Goal: Task Accomplishment & Management: Contribute content

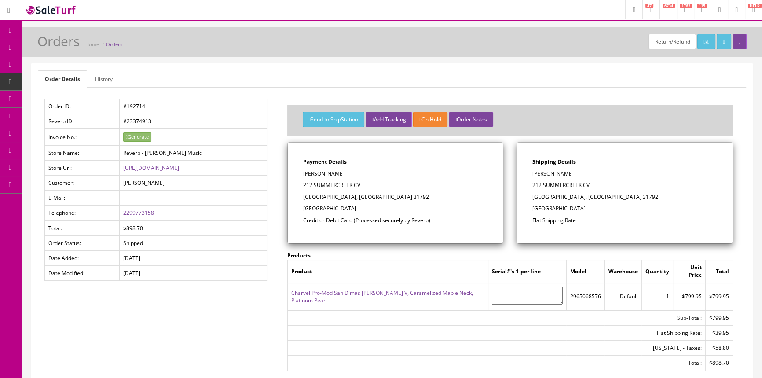
click at [71, 48] on span "Products" at bounding box center [63, 47] width 22 height 7
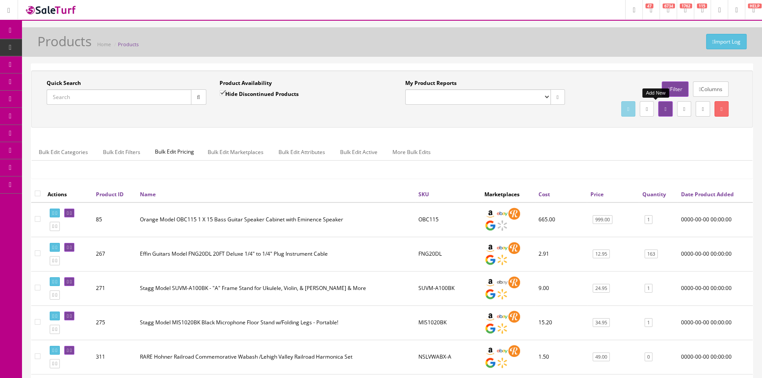
click at [658, 107] on link at bounding box center [665, 108] width 14 height 15
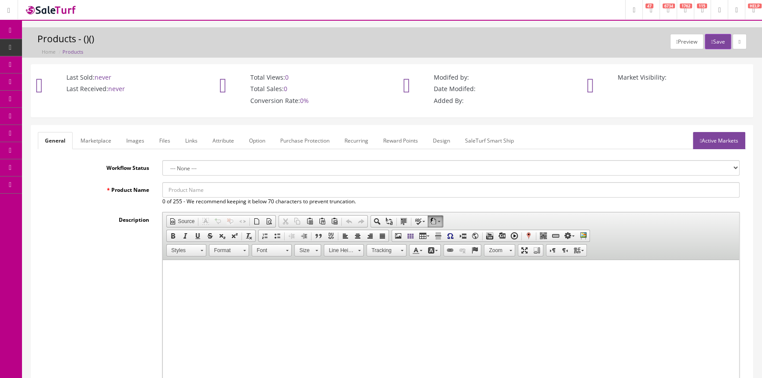
click at [250, 187] on input "Product Name" at bounding box center [450, 189] width 577 height 15
type input "CRATE SPEAKER ENCLOSURE- USED"
click at [589, 287] on html at bounding box center [451, 273] width 577 height 27
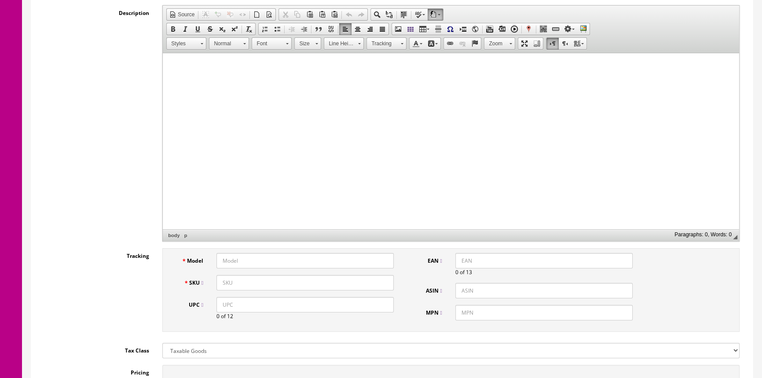
scroll to position [320, 0]
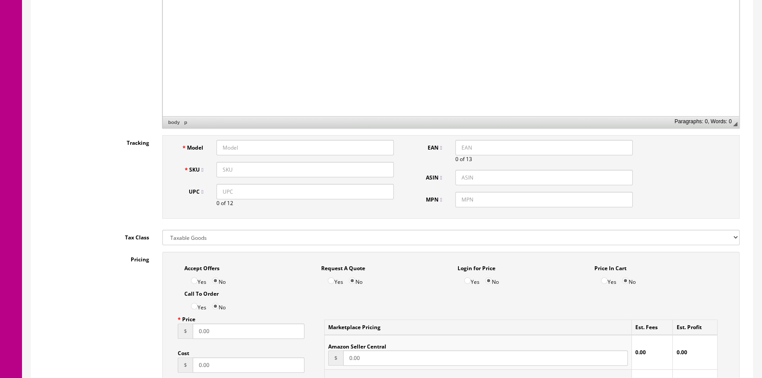
click at [293, 146] on input "Model" at bounding box center [305, 147] width 177 height 15
type input "GC-112GT"
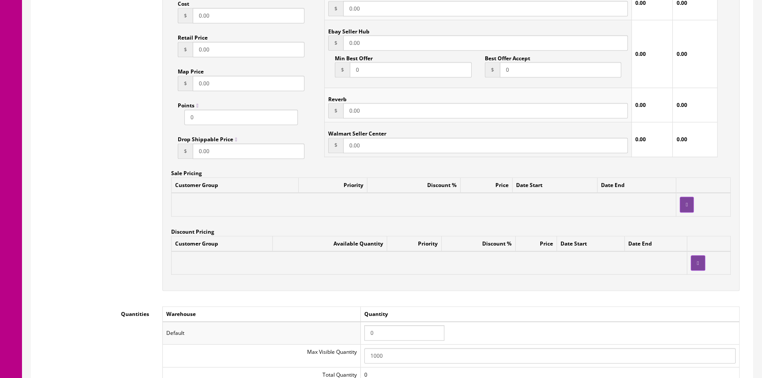
scroll to position [680, 0]
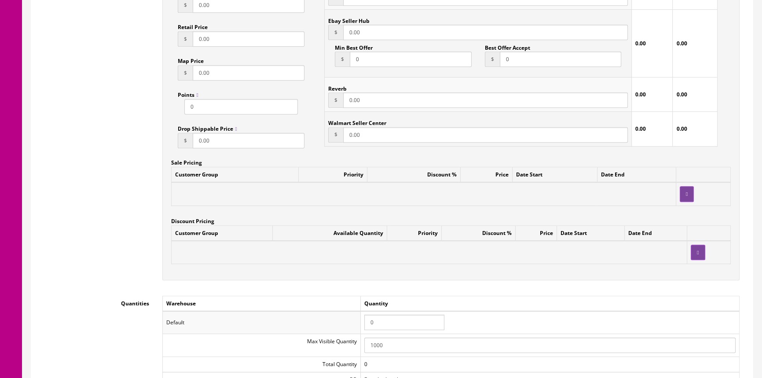
type input "GC-112GT-USED"
click at [394, 323] on input "0" at bounding box center [404, 322] width 80 height 15
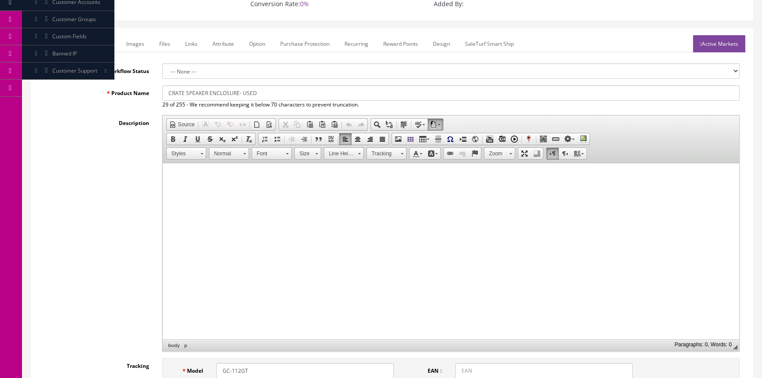
scroll to position [0, 0]
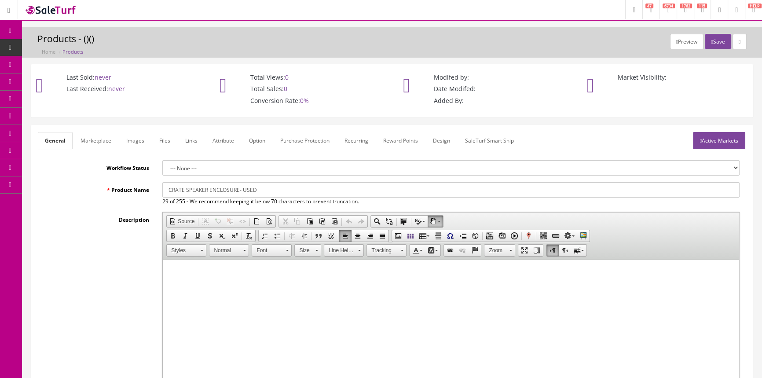
type input "1"
drag, startPoint x: 167, startPoint y: 189, endPoint x: 255, endPoint y: 191, distance: 88.0
click at [255, 191] on input "CRATE SPEAKER ENCLOSURE- USED" at bounding box center [450, 189] width 577 height 15
click at [103, 138] on link "Marketplace" at bounding box center [96, 140] width 45 height 17
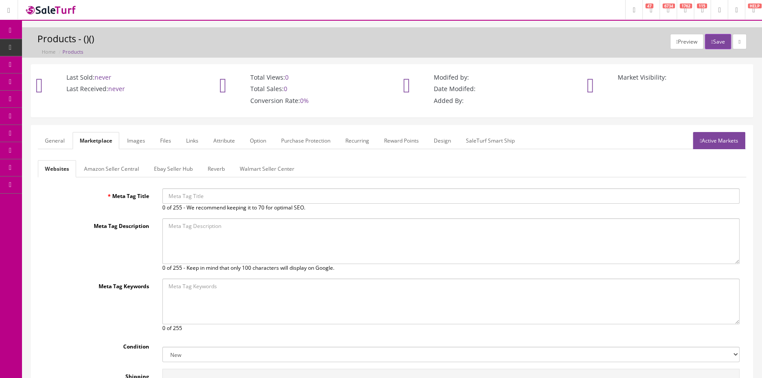
click at [176, 197] on input "Meta Tag Title" at bounding box center [450, 195] width 577 height 15
paste input "CRATE SPEAKER ENCLOSURE- USED"
type input "CRATE SPEAKER ENCLOSURE- USED"
click at [262, 352] on select "New Used B Stock Open Box Re-Packed" at bounding box center [450, 354] width 577 height 15
select select "Used"
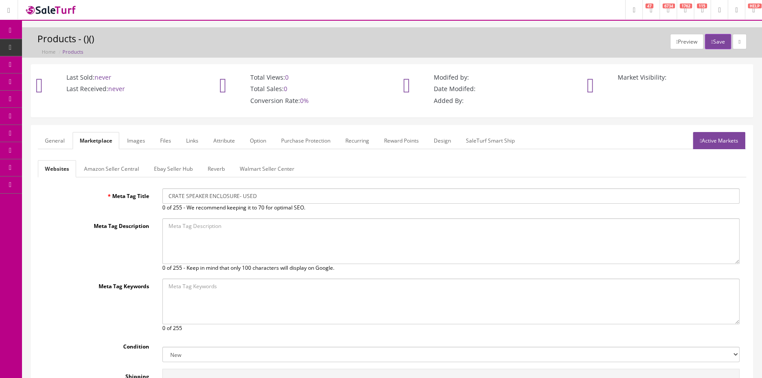
click at [162, 347] on select "New Used B Stock Open Box Re-Packed" at bounding box center [450, 354] width 577 height 15
click at [55, 138] on link "General" at bounding box center [55, 140] width 34 height 17
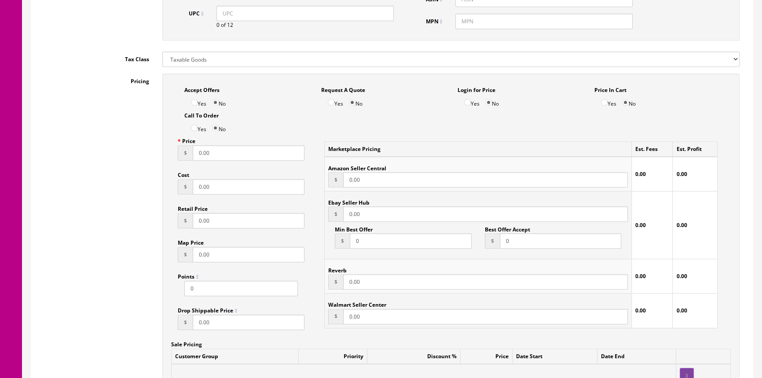
scroll to position [600, 0]
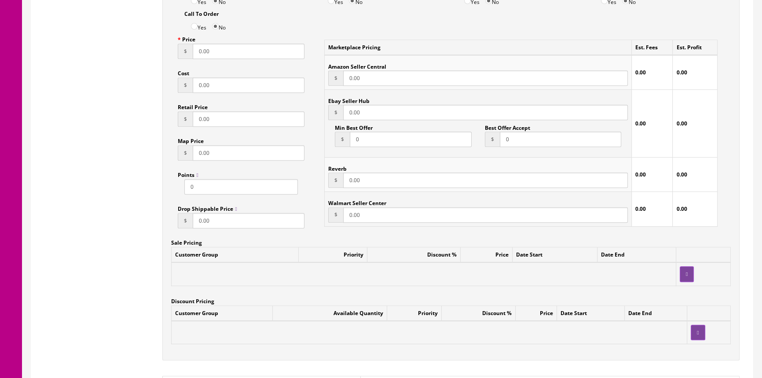
click at [222, 54] on input "0.00" at bounding box center [249, 51] width 112 height 15
type input "0"
click at [209, 82] on input "0.00" at bounding box center [249, 84] width 112 height 15
type input "0"
type input "10.00"
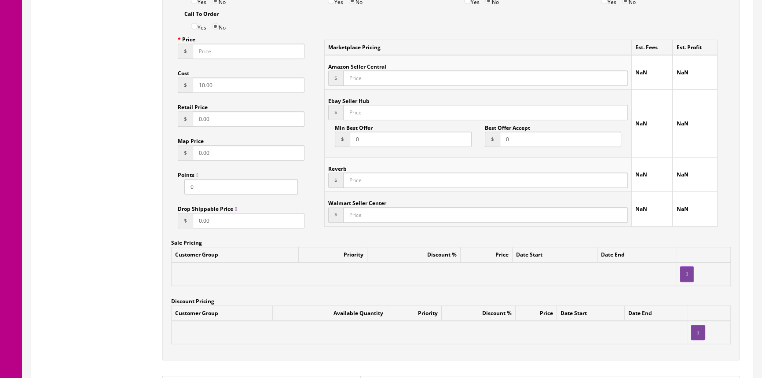
click at [235, 49] on input "Price" at bounding box center [249, 51] width 112 height 15
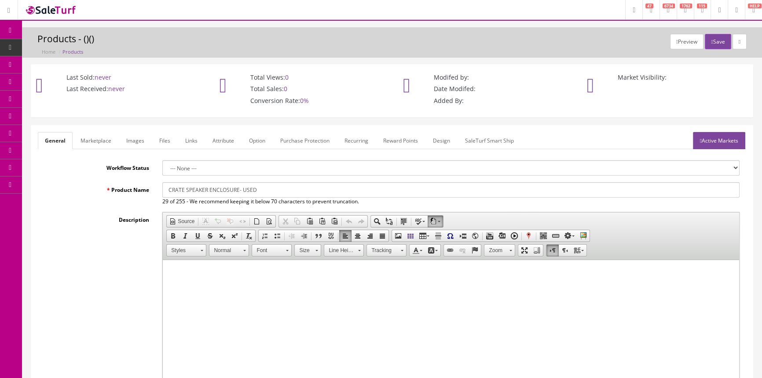
scroll to position [0, 0]
type input "49.95"
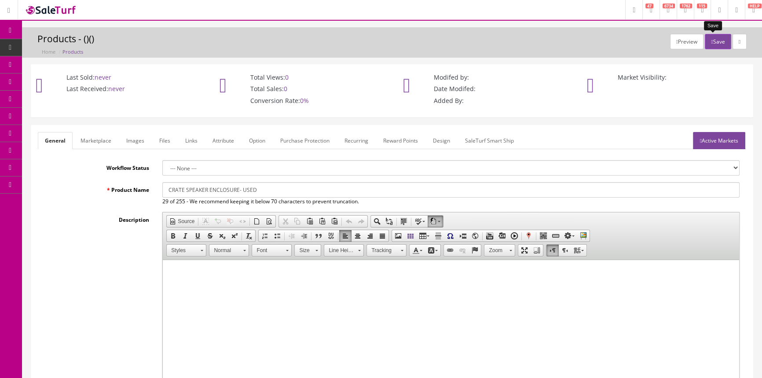
type input "49.95"
click at [720, 40] on button "Save" at bounding box center [718, 41] width 26 height 15
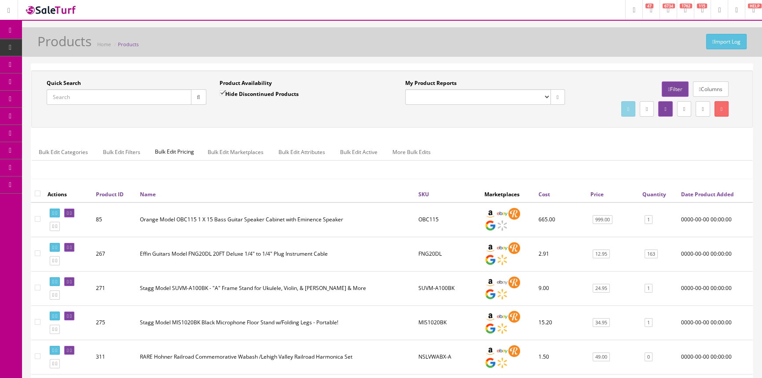
click at [107, 99] on input "Quick Search" at bounding box center [119, 96] width 145 height 15
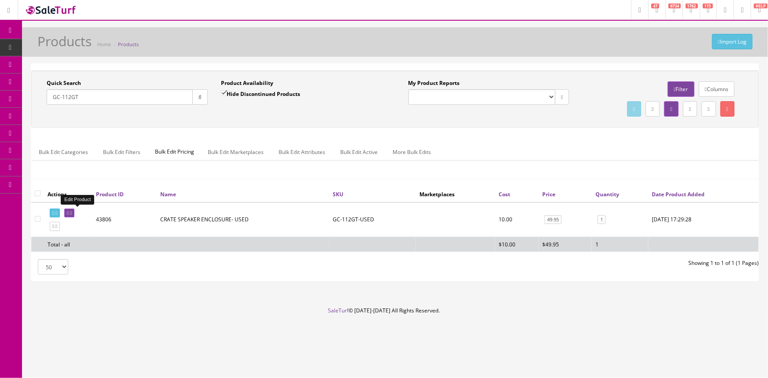
type input "GC-112GT"
click at [69, 211] on icon at bounding box center [68, 213] width 2 height 5
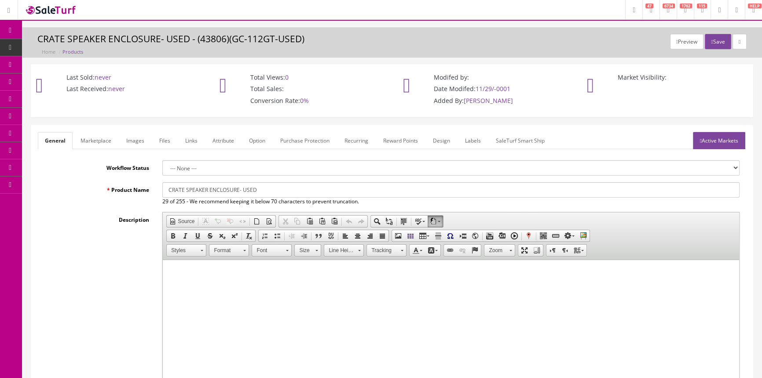
click at [476, 139] on link "Labels" at bounding box center [473, 140] width 30 height 17
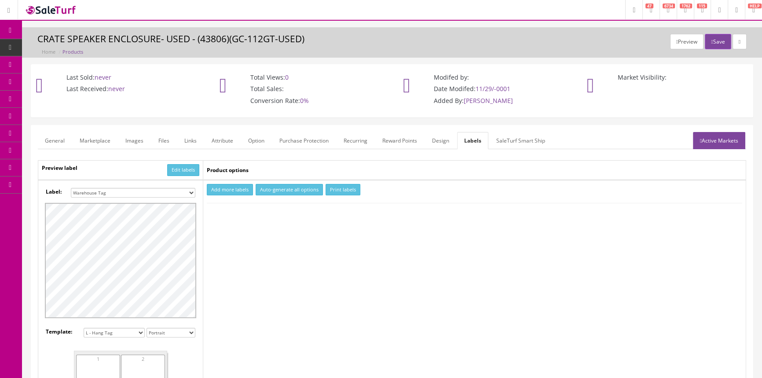
click at [176, 192] on select "Small Label 2 x 1 Label Shoe label 100 barcodes Dymo Label 2 X 1 Sticker Labels…" at bounding box center [133, 193] width 125 height 10
select select "16"
click at [71, 188] on select "Small Label 2 x 1 Label Shoe label 100 barcodes Dymo Label 2 X 1 Sticker Labels…" at bounding box center [133, 193] width 125 height 10
click at [218, 189] on button "Add more labels" at bounding box center [230, 190] width 46 height 12
type input "1"
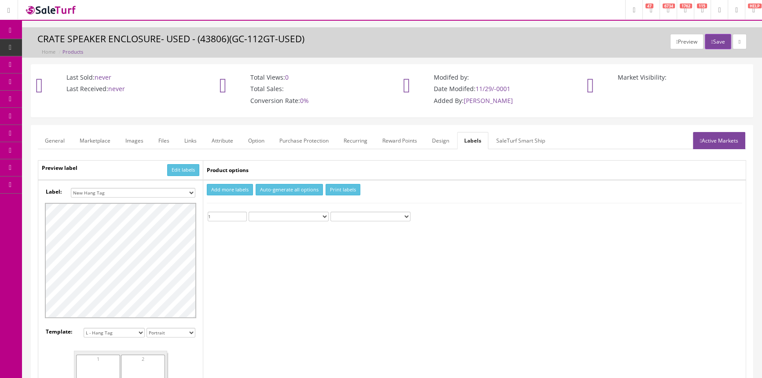
click at [243, 213] on input "1" at bounding box center [227, 217] width 39 height 10
click at [342, 190] on button "Print labels" at bounding box center [343, 190] width 35 height 12
click at [70, 46] on span "Products" at bounding box center [68, 47] width 22 height 7
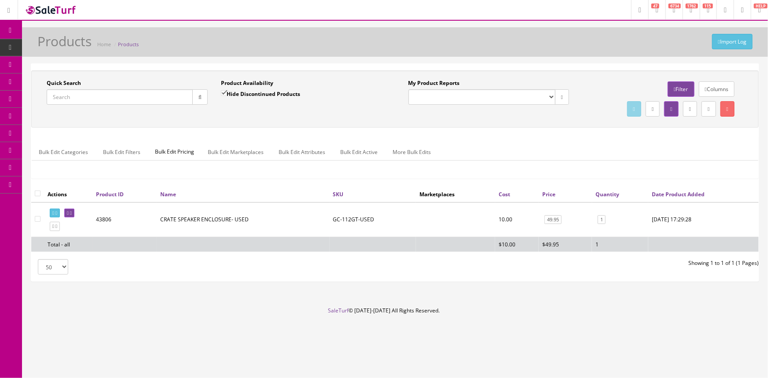
click at [122, 98] on input "Quick Search" at bounding box center [120, 96] width 146 height 15
click at [65, 96] on span "Order List" at bounding box center [64, 98] width 24 height 7
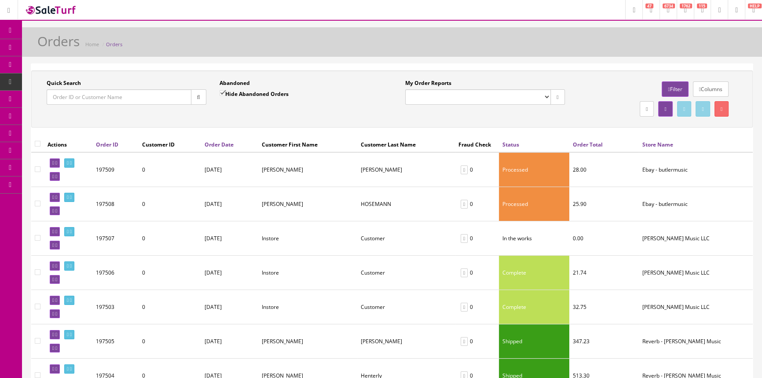
click at [66, 100] on input "Quick Search" at bounding box center [119, 96] width 145 height 15
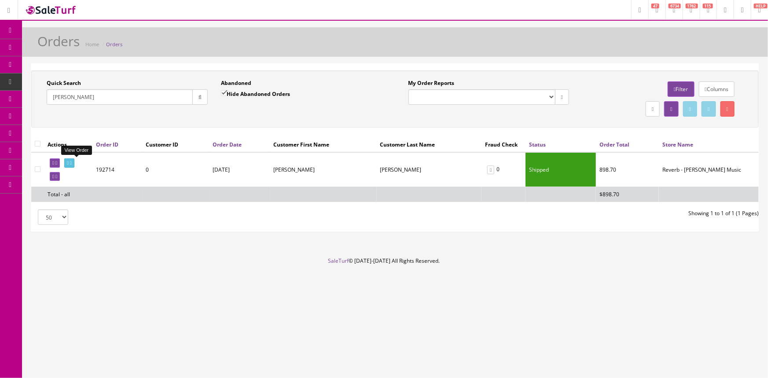
type input "[PERSON_NAME]"
click at [69, 163] on icon at bounding box center [68, 163] width 2 height 5
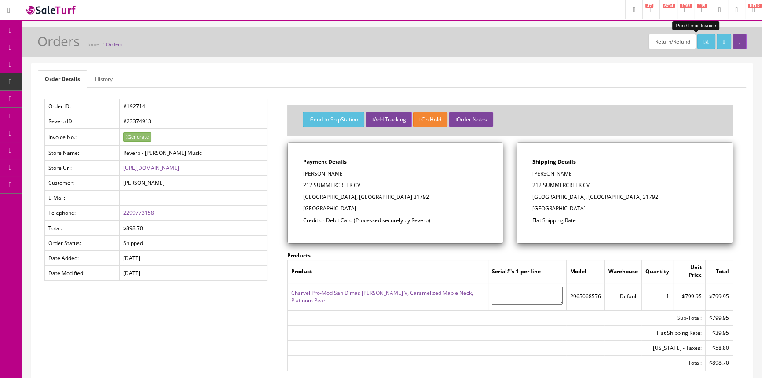
click at [698, 39] on link "/" at bounding box center [707, 41] width 18 height 15
click at [67, 81] on span "POS Console" at bounding box center [67, 81] width 31 height 7
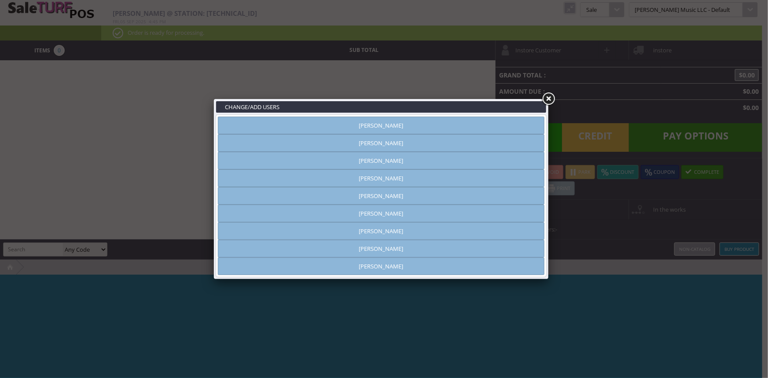
type input "[PERSON_NAME]"
click at [457, 122] on link "[PERSON_NAME]" at bounding box center [381, 126] width 327 height 18
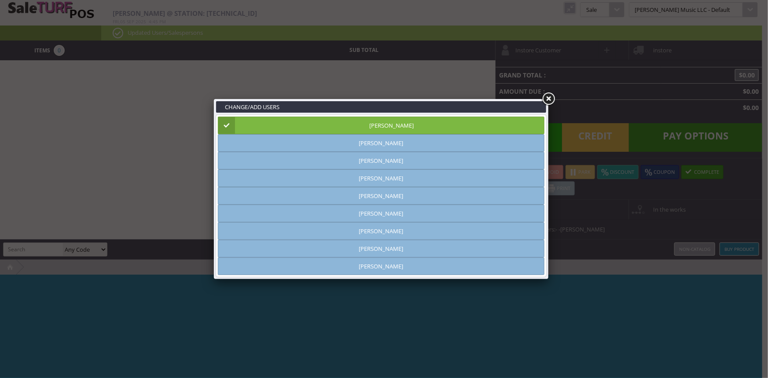
click at [546, 97] on link at bounding box center [548, 99] width 16 height 16
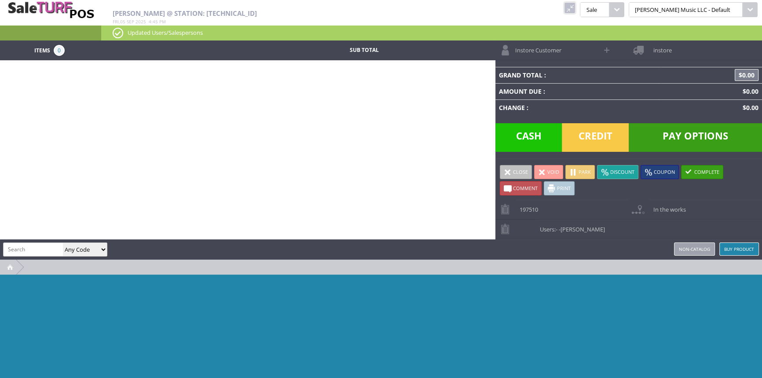
click at [576, 8] on link at bounding box center [569, 7] width 11 height 11
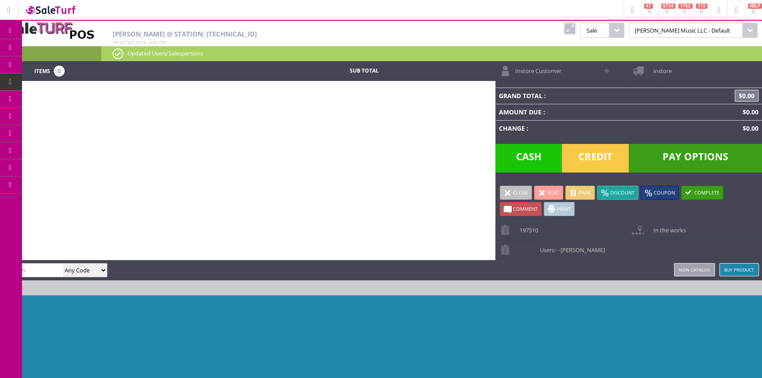
click at [76, 46] on span "Products" at bounding box center [64, 48] width 24 height 8
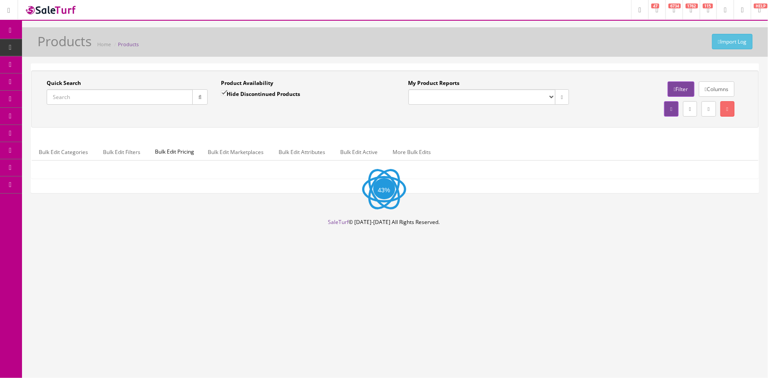
click at [81, 97] on input "Quick Search" at bounding box center [120, 96] width 146 height 15
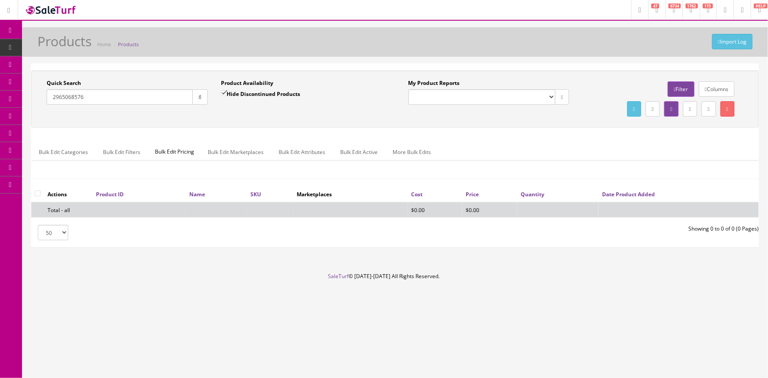
type input "2965068576"
click at [222, 92] on input "Hide Discontinued Products" at bounding box center [224, 93] width 6 height 6
checkbox input "false"
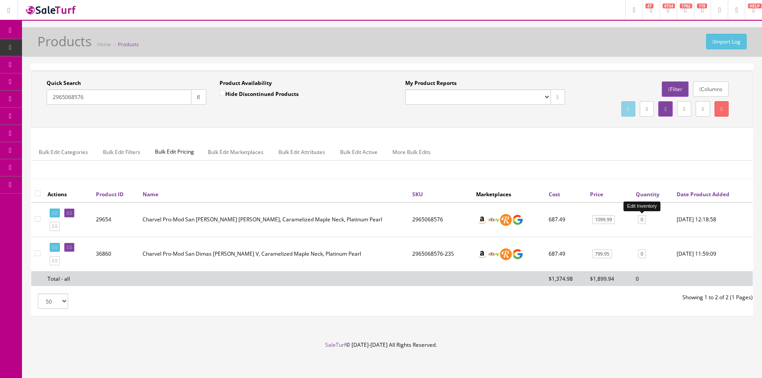
click at [642, 218] on link "0" at bounding box center [642, 219] width 8 height 9
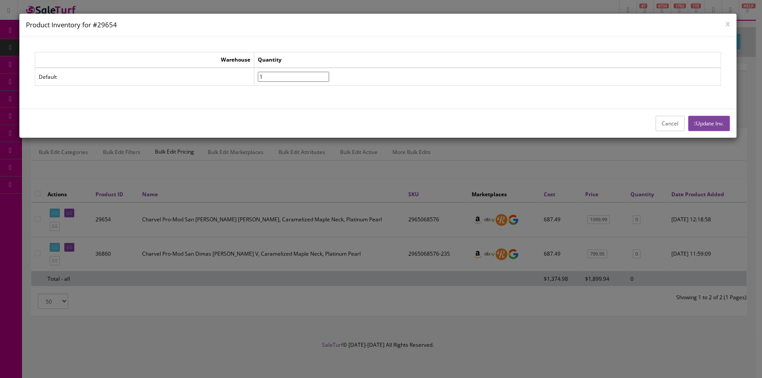
type input"] "1"
click at [329, 74] on input"] "1" at bounding box center [293, 77] width 71 height 10
click at [714, 123] on button "Update Inv." at bounding box center [709, 123] width 42 height 15
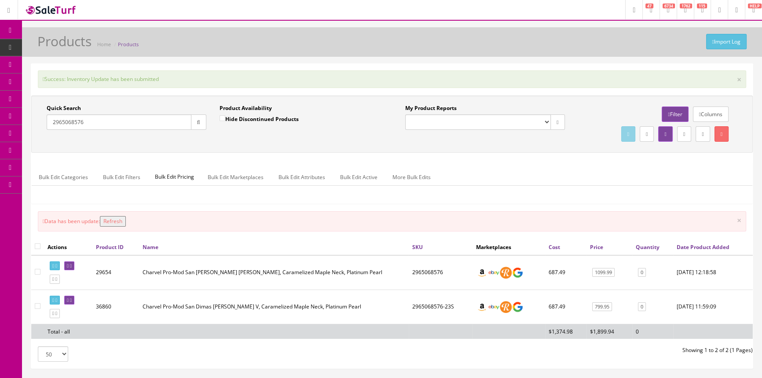
click at [125, 221] on button "Refresh" at bounding box center [113, 221] width 26 height 11
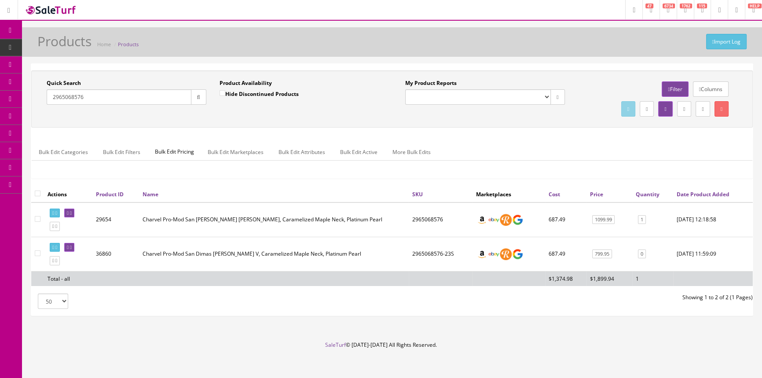
click at [91, 79] on link "POS Console" at bounding box center [68, 82] width 92 height 17
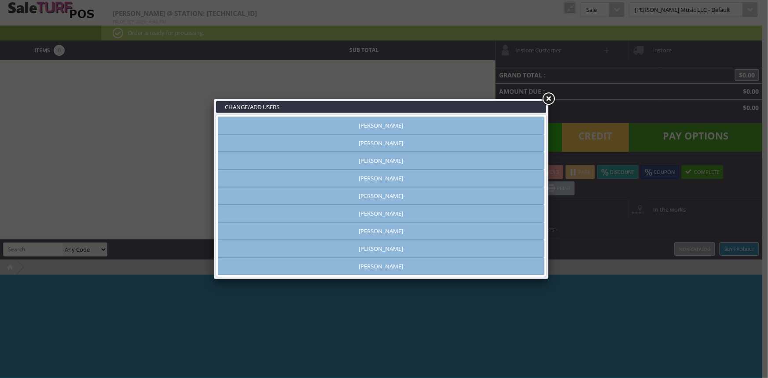
type input "amber helgren"
click at [551, 96] on link at bounding box center [548, 99] width 16 height 16
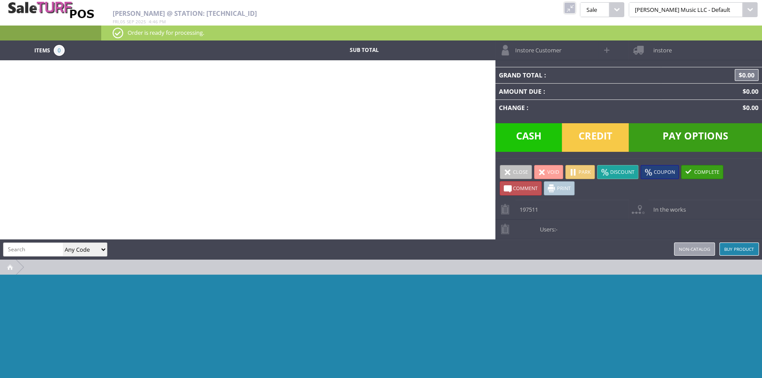
click at [576, 8] on link at bounding box center [569, 7] width 11 height 11
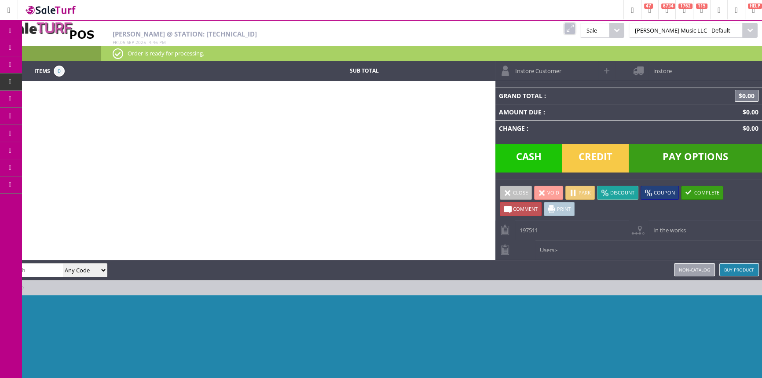
click at [75, 45] on span "Products" at bounding box center [64, 48] width 24 height 8
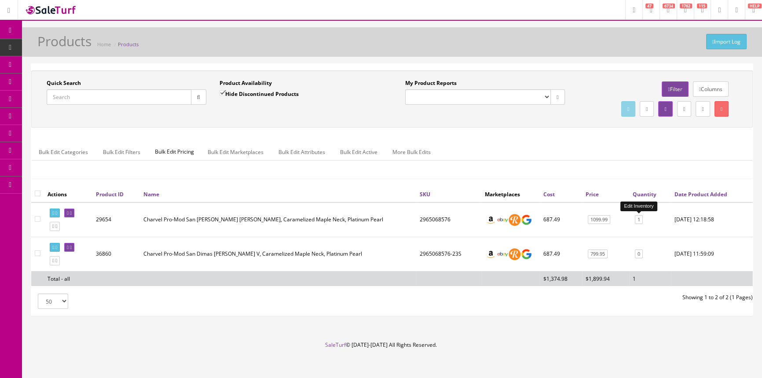
click at [641, 219] on link "1" at bounding box center [639, 219] width 8 height 9
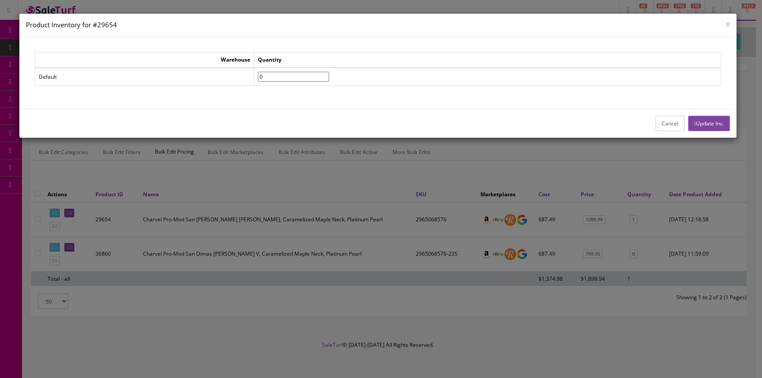
type input"] "0"
click at [329, 78] on input"] "0" at bounding box center [293, 77] width 71 height 10
click at [711, 120] on button "Update Inv." at bounding box center [709, 123] width 42 height 15
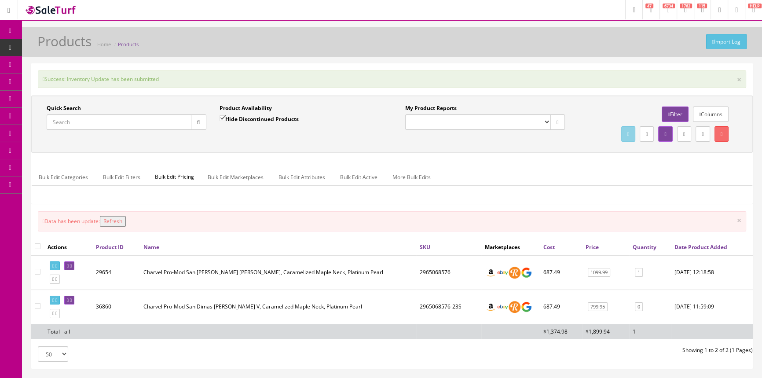
click at [125, 222] on button "Refresh" at bounding box center [113, 221] width 26 height 11
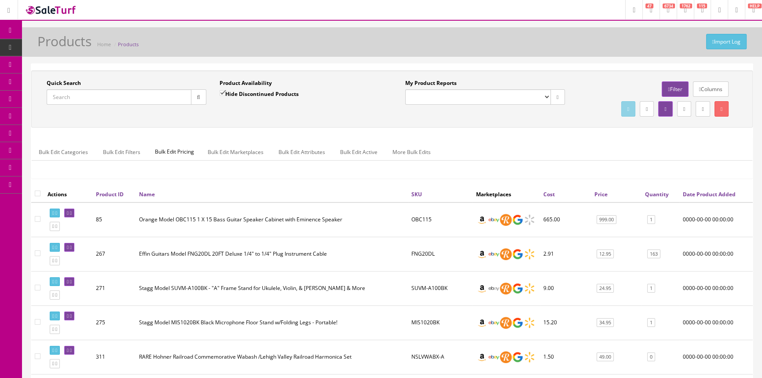
click at [122, 99] on input "Quick Search" at bounding box center [119, 96] width 145 height 15
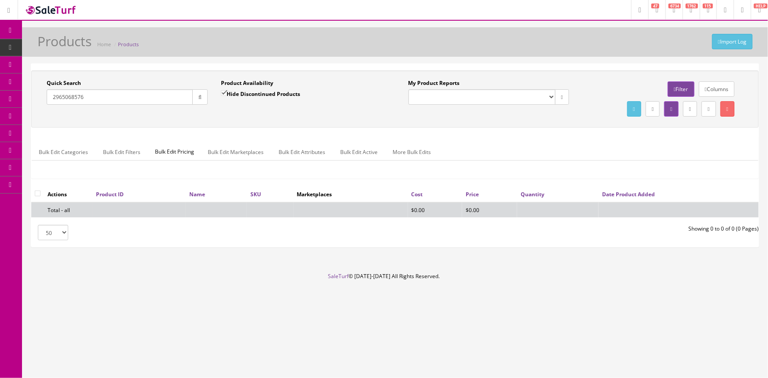
type input "2965068576"
click at [223, 92] on input "Hide Discontinued Products" at bounding box center [224, 93] width 6 height 6
checkbox input "false"
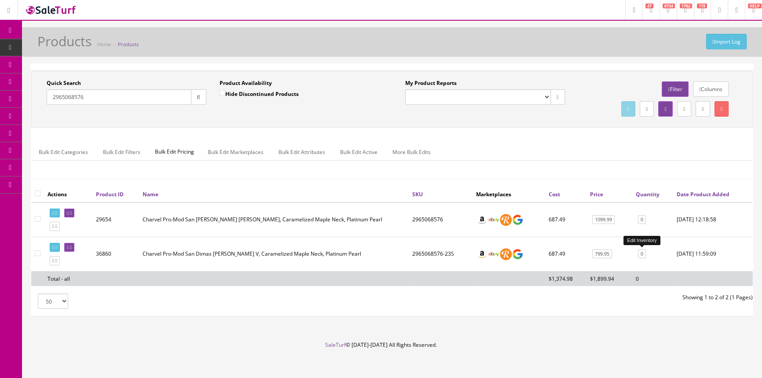
click at [643, 253] on link "0" at bounding box center [642, 254] width 8 height 9
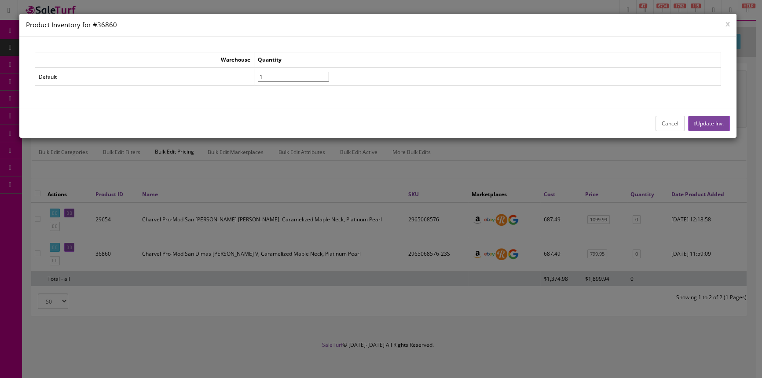
type input"] "1"
click at [329, 74] on input"] "1" at bounding box center [293, 77] width 71 height 10
click at [715, 121] on button "Update Inv." at bounding box center [709, 123] width 42 height 15
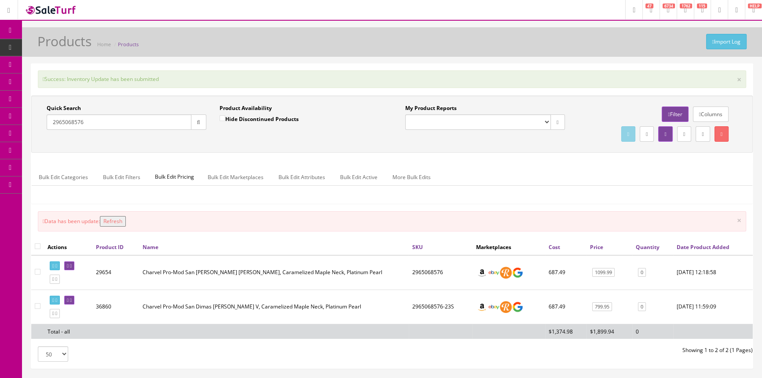
click at [122, 218] on button "Refresh" at bounding box center [113, 221] width 26 height 11
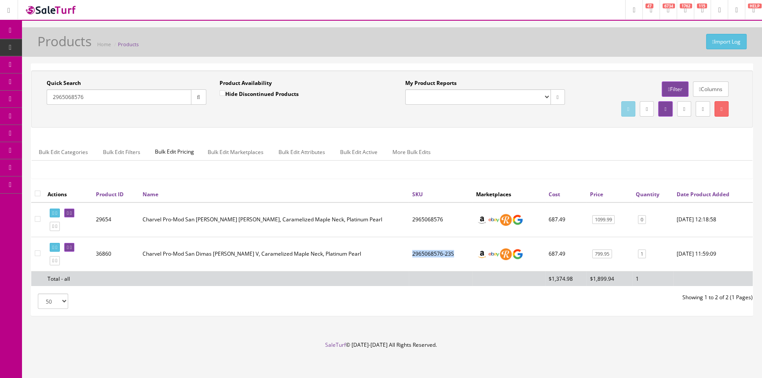
drag, startPoint x: 413, startPoint y: 254, endPoint x: 453, endPoint y: 254, distance: 40.1
click at [453, 254] on td "2965068576-23S" at bounding box center [441, 254] width 64 height 34
copy td "2965068576-23S"
click at [83, 80] on span "POS Console" at bounding box center [67, 81] width 31 height 7
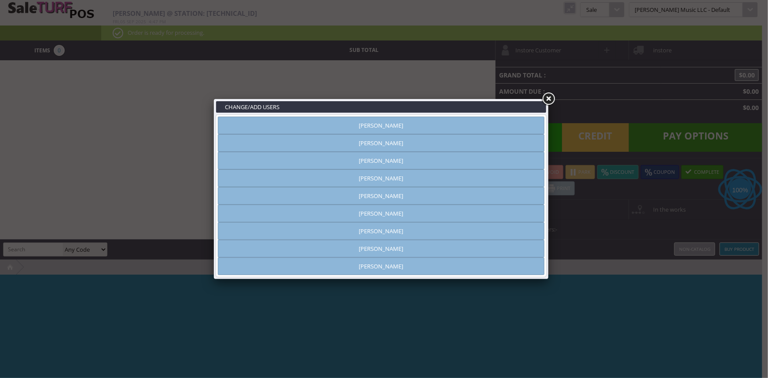
type input "[PERSON_NAME]"
click at [414, 124] on link "[PERSON_NAME]" at bounding box center [381, 126] width 327 height 18
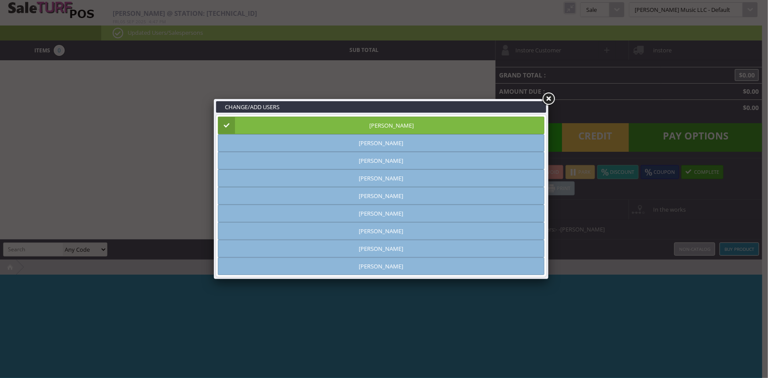
click at [550, 95] on link at bounding box center [548, 99] width 16 height 16
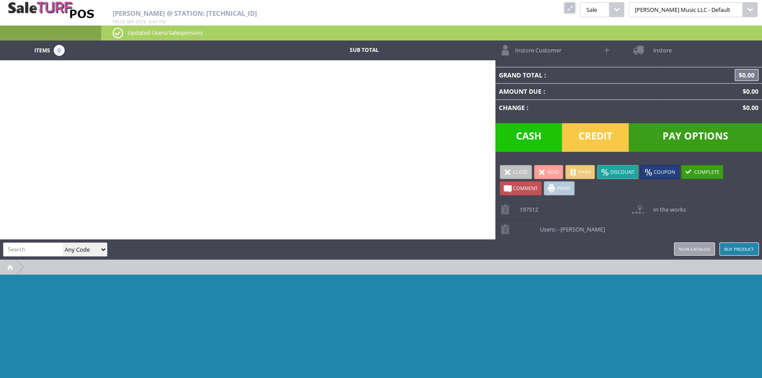
paste input "2965068576-23S"
type input "2965068576-23S"
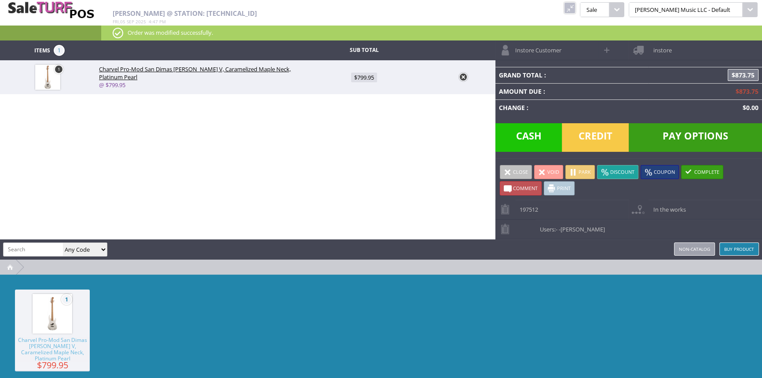
click at [607, 48] on span at bounding box center [608, 50] width 10 height 10
select select "6"
select select "1"
select select "6"
select select "1"
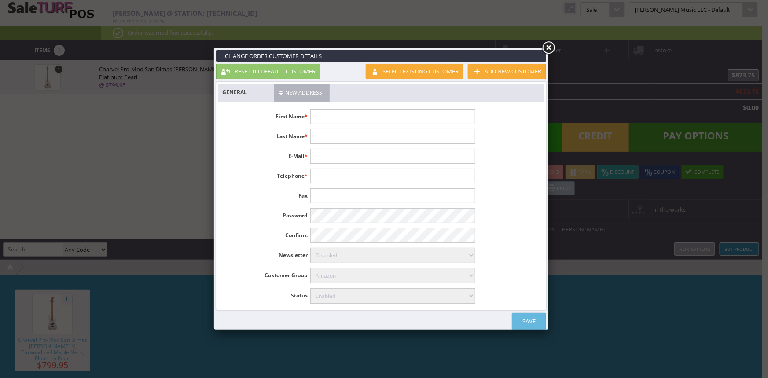
click at [322, 113] on input "text" at bounding box center [392, 116] width 165 height 15
type input "[PERSON_NAME]"
type input "[EMAIL_ADDRESS][DOMAIN_NAME]"
type input "2299773158"
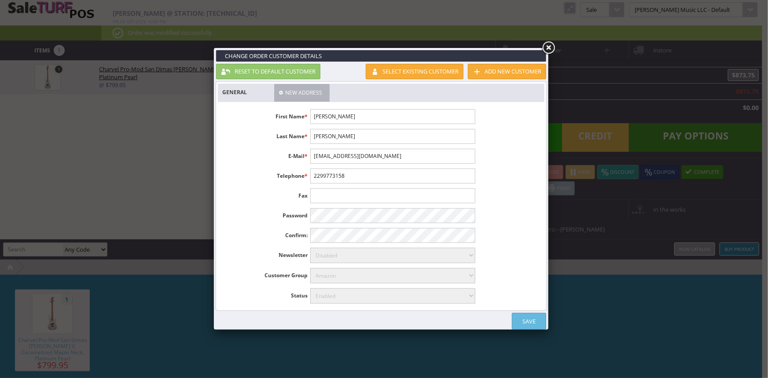
click at [523, 317] on link "Save" at bounding box center [529, 321] width 34 height 17
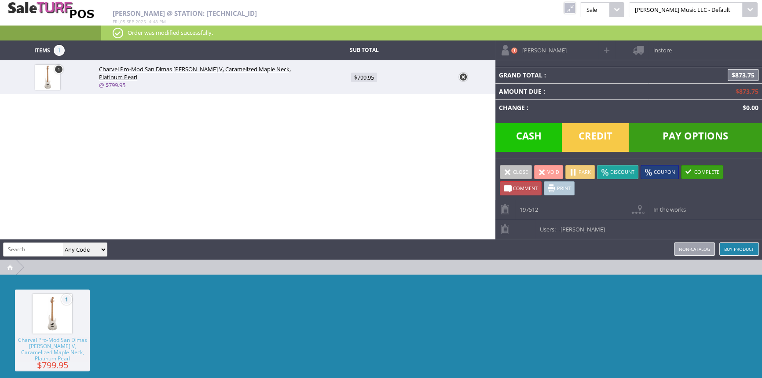
click at [657, 46] on span "instore" at bounding box center [660, 47] width 23 height 14
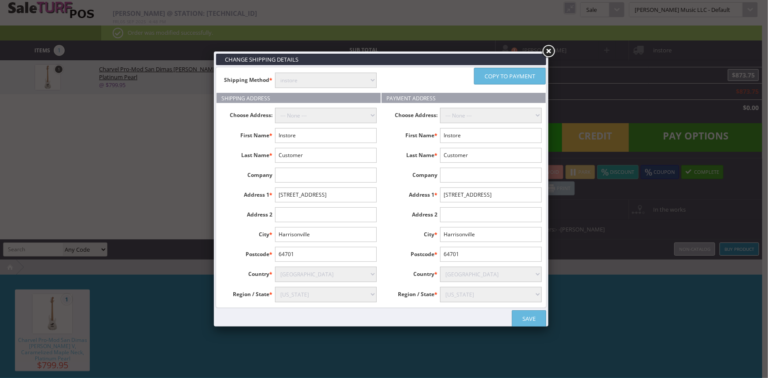
click at [306, 79] on select "instore Free Shipping (2-7days) ($0) Per Item Shipping ($1) text_description ($…" at bounding box center [326, 80] width 102 height 15
select select "[DOMAIN_NAME]"
click at [275, 73] on select "instore Free Shipping (2-7days) ($0) Per Item Shipping ($1) text_description ($…" at bounding box center [326, 80] width 102 height 15
click at [317, 138] on input "Instore" at bounding box center [326, 135] width 102 height 15
type input "I"
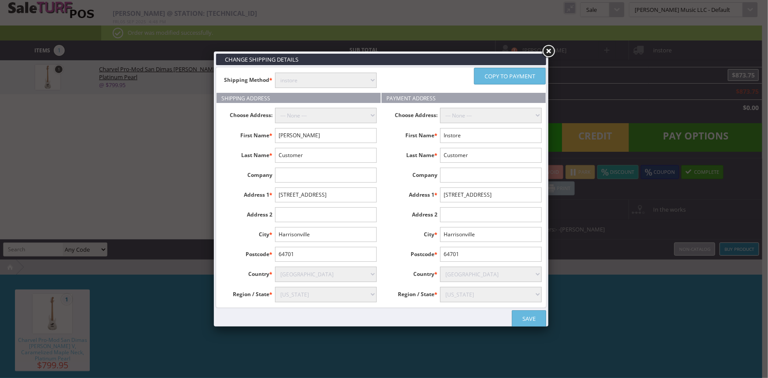
type input "[PERSON_NAME]"
type input "314 Gordon Ave"
type input "Thomasville"
type input "31792"
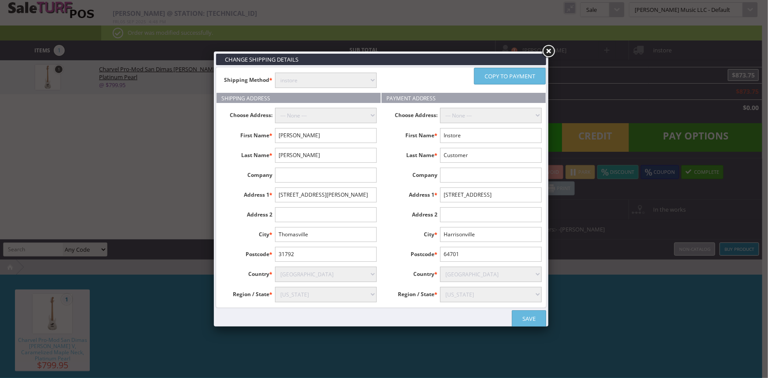
select select "3631"
click at [494, 76] on link "Copy to payment" at bounding box center [510, 76] width 72 height 17
type input "Jacob"
type input "Odum"
type input "[STREET_ADDRESS][PERSON_NAME]"
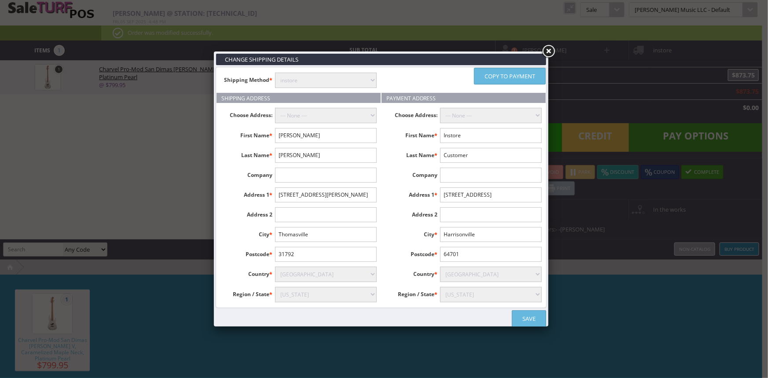
type input "Thomasville"
type input "31792"
select select "3631"
click at [527, 316] on link "Save" at bounding box center [529, 318] width 34 height 17
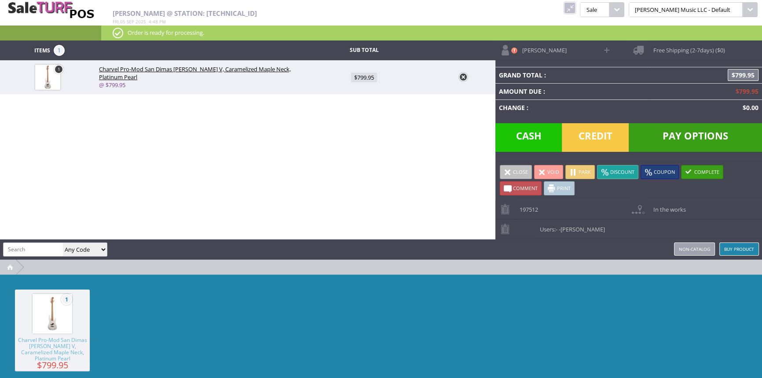
click at [517, 187] on span "Comment" at bounding box center [525, 188] width 25 height 7
type textarea """"
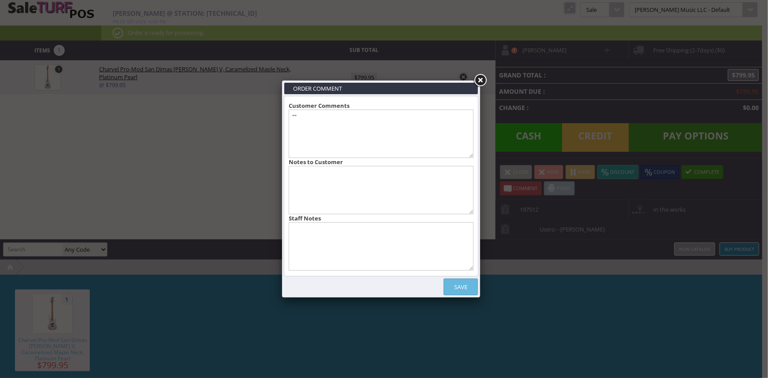
click at [403, 255] on textarea at bounding box center [381, 246] width 185 height 48
type textarea "replacing for his lost one"
click at [460, 290] on link "Save" at bounding box center [461, 287] width 34 height 17
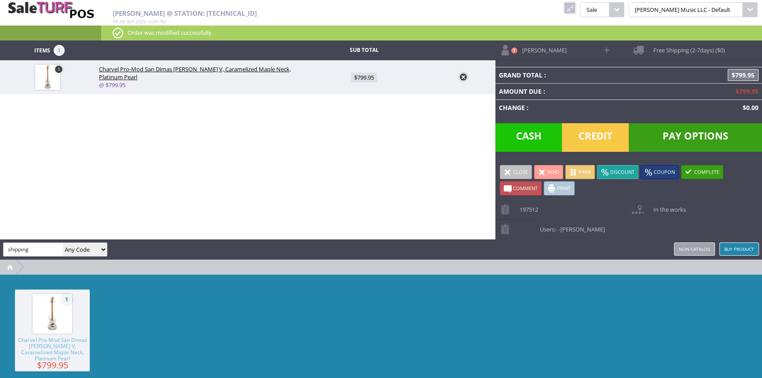
type input "shipping"
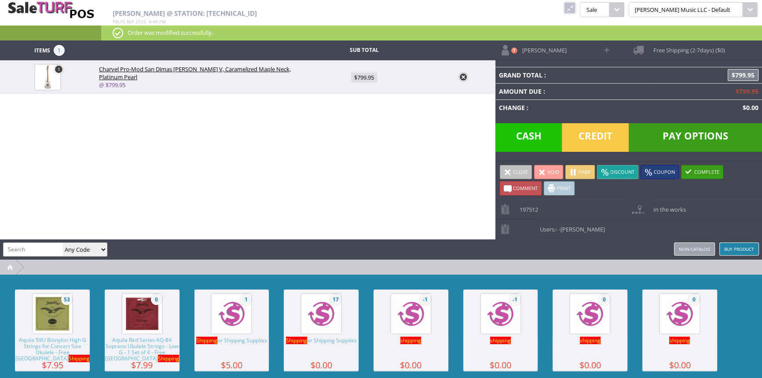
click at [326, 324] on img at bounding box center [321, 313] width 33 height 33
click at [366, 113] on span "$0.00" at bounding box center [364, 112] width 20 height 10
type input "0"
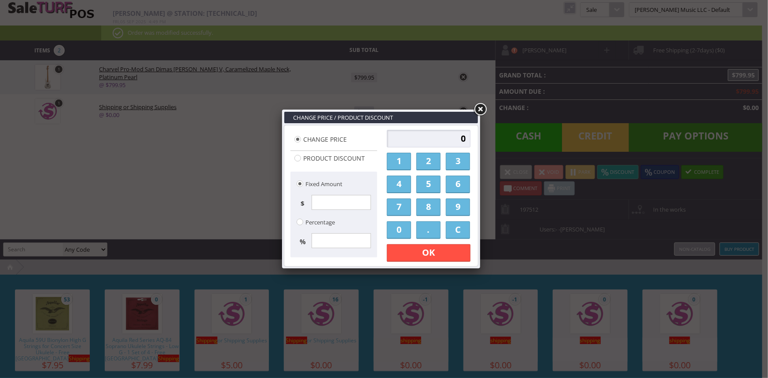
click at [418, 143] on input "0" at bounding box center [429, 139] width 84 height 18
type input "39.95"
click at [455, 255] on link "OK" at bounding box center [429, 253] width 84 height 18
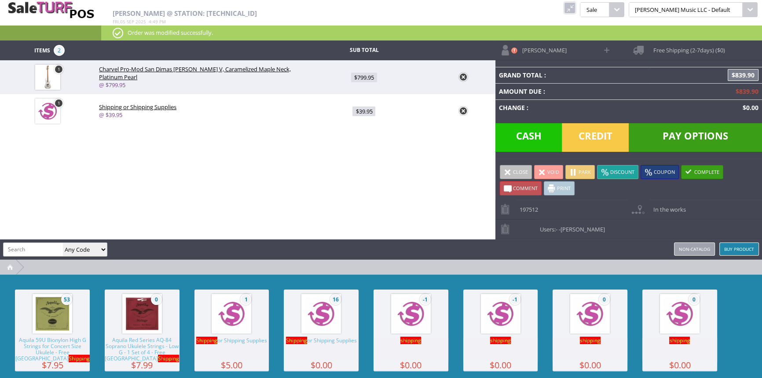
click at [709, 136] on span "Pay Options" at bounding box center [695, 137] width 133 height 29
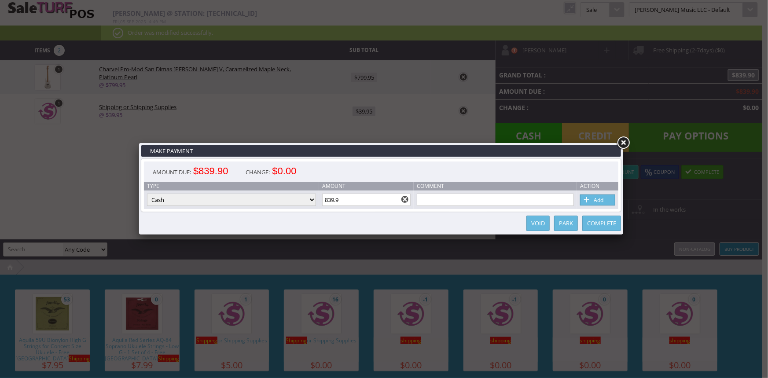
click at [298, 198] on select "Cash Credit Card Cheque or Money Order" at bounding box center [231, 200] width 169 height 12
select select "credit_card"
click at [147, 194] on select "Cash Credit Card Cheque or Money Order" at bounding box center [231, 200] width 169 height 12
click at [584, 198] on span at bounding box center [587, 200] width 9 height 10
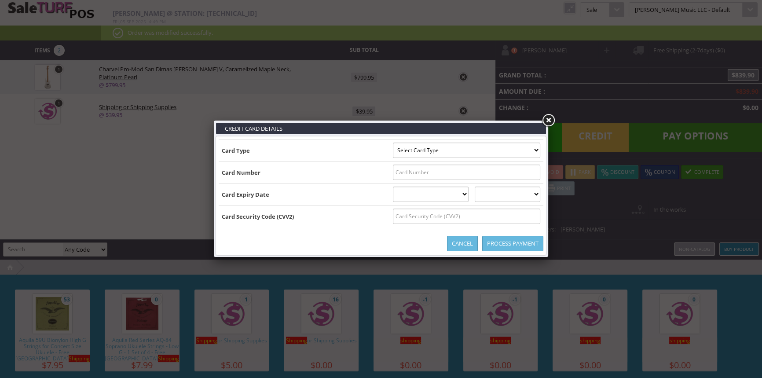
click at [530, 146] on select "Select Card Type Visa MasterCard Discover Card American Express Maestro Solo" at bounding box center [466, 150] width 147 height 15
click at [530, 172] on input "text" at bounding box center [466, 172] width 147 height 15
type input "5523932016494347"
click at [408, 191] on select "01 January 02 February 03 March 04 April 05 May 06 June 07 July 08 August 09 Se…" at bounding box center [431, 194] width 76 height 15
select select "07"
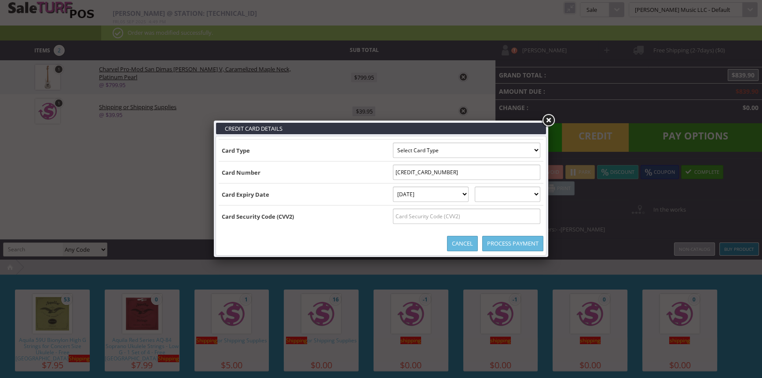
click at [393, 187] on select "01 January 02 February 03 March 04 April 05 May 06 June 07 July 08 August 09 Se…" at bounding box center [431, 194] width 76 height 15
click at [511, 193] on select "2025 2026 2027 2028 2029 2030 2031 2032 2033 2034 2035" at bounding box center [508, 194] width 66 height 15
select select "2027"
click at [484, 187] on select "2025 2026 2027 2028 2029 2030 2031 2032 2033 2034 2035" at bounding box center [508, 194] width 66 height 15
drag, startPoint x: 511, startPoint y: 213, endPoint x: 518, endPoint y: 214, distance: 7.5
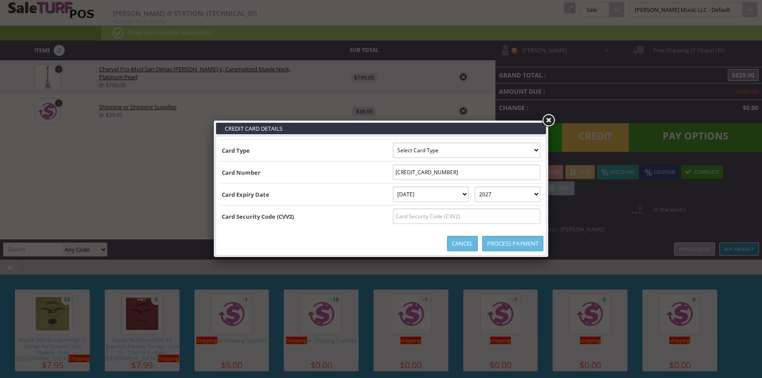
click at [513, 214] on input "text" at bounding box center [466, 216] width 147 height 15
type input "558"
click at [515, 248] on link "Process Payment" at bounding box center [512, 243] width 61 height 15
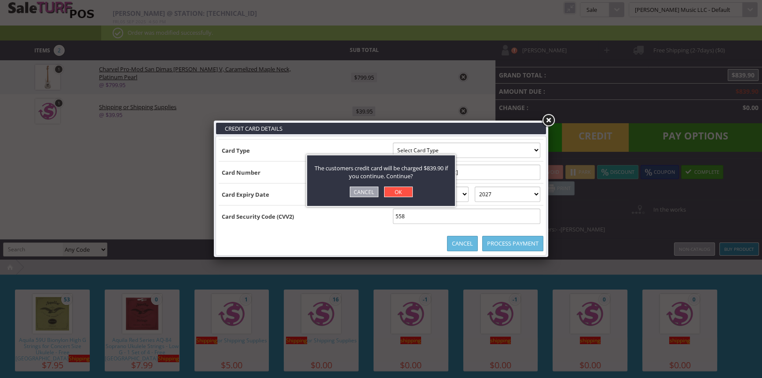
click at [400, 192] on link "OK" at bounding box center [398, 192] width 29 height 11
select select "cash"
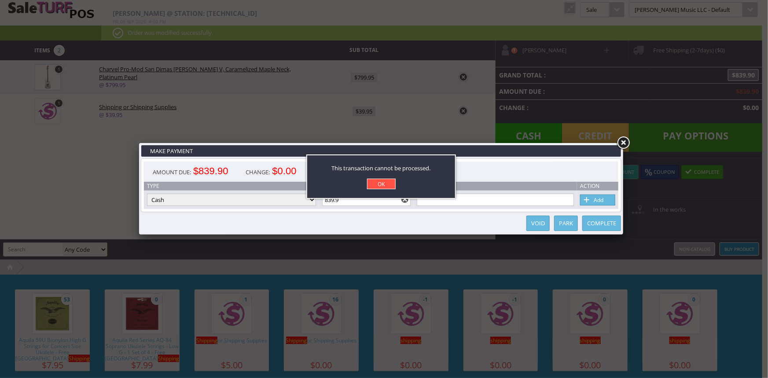
click at [387, 181] on link "OK" at bounding box center [381, 184] width 29 height 11
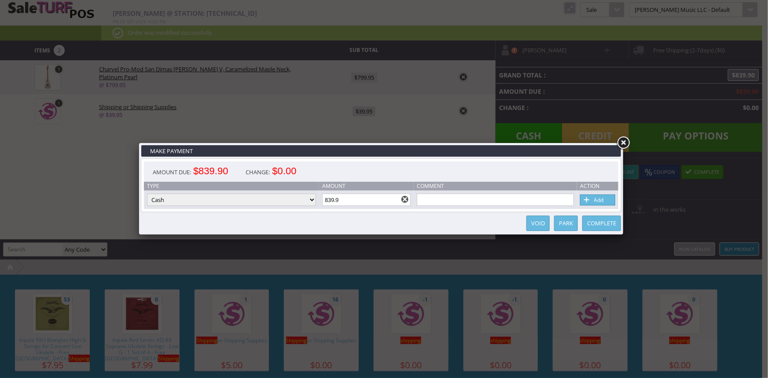
click at [312, 198] on select "Cash Credit Card Cheque or Money Order" at bounding box center [231, 200] width 169 height 12
select select "credit_card"
click at [147, 194] on select "Cash Credit Card Cheque or Money Order" at bounding box center [231, 200] width 169 height 12
click at [590, 200] on span at bounding box center [587, 200] width 9 height 10
select select
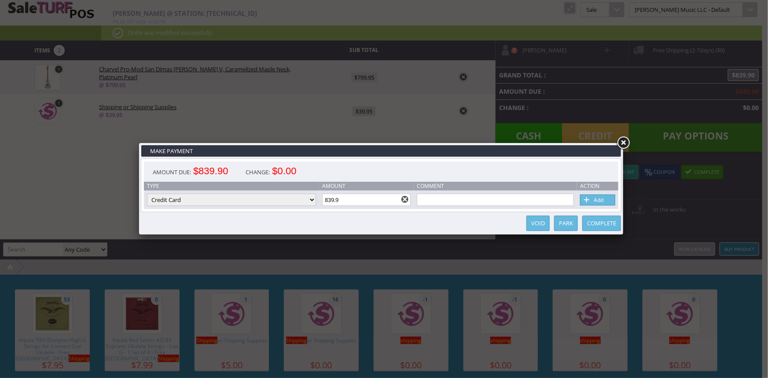
select select
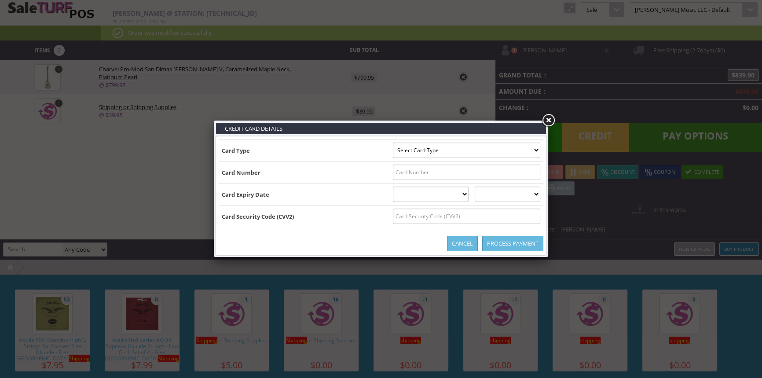
click at [530, 151] on select "Select Card Type Visa MasterCard Discover Card American Express Maestro Solo" at bounding box center [466, 150] width 147 height 15
click at [529, 180] on td at bounding box center [467, 173] width 154 height 22
click at [533, 151] on select "Select Card Type Visa MasterCard Discover Card American Express Maestro Solo" at bounding box center [466, 150] width 147 height 15
select select "MASTERCARD"
click at [393, 143] on select "Select Card Type Visa MasterCard Discover Card American Express Maestro Solo" at bounding box center [466, 150] width 147 height 15
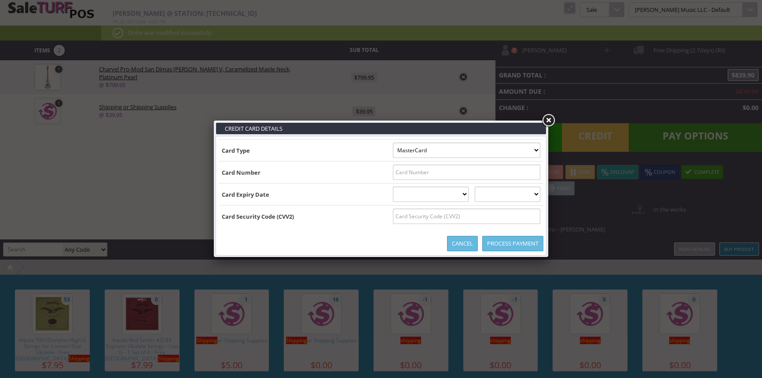
click at [533, 169] on input "text" at bounding box center [466, 172] width 147 height 15
type input "5523932016494347"
click at [457, 200] on select "01 January 02 February 03 March 04 April 05 May 06 June 07 July 08 August 09 Se…" at bounding box center [431, 194] width 76 height 15
select select "07"
click at [393, 187] on select "01 January 02 February 03 March 04 April 05 May 06 June 07 July 08 August 09 Se…" at bounding box center [431, 194] width 76 height 15
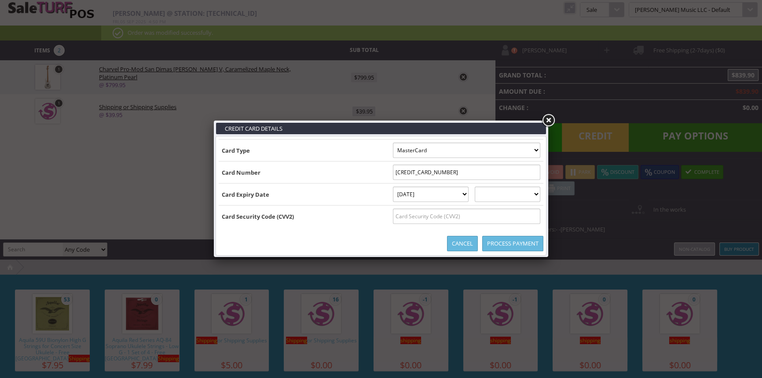
click at [514, 192] on select "2025 2026 2027 2028 2029 2030 2031 2032 2033 2034 2035" at bounding box center [508, 194] width 66 height 15
select select "2027"
click at [484, 187] on select "2025 2026 2027 2028 2029 2030 2031 2032 2033 2034 2035" at bounding box center [508, 194] width 66 height 15
click at [511, 216] on input "text" at bounding box center [466, 216] width 147 height 15
type input "558"
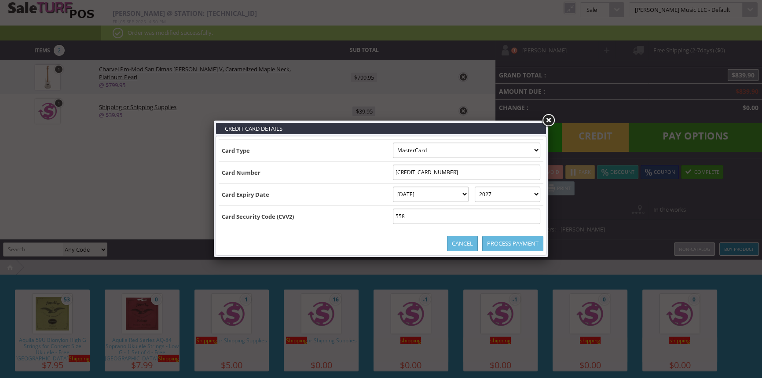
click at [519, 243] on link "Process Payment" at bounding box center [512, 243] width 61 height 15
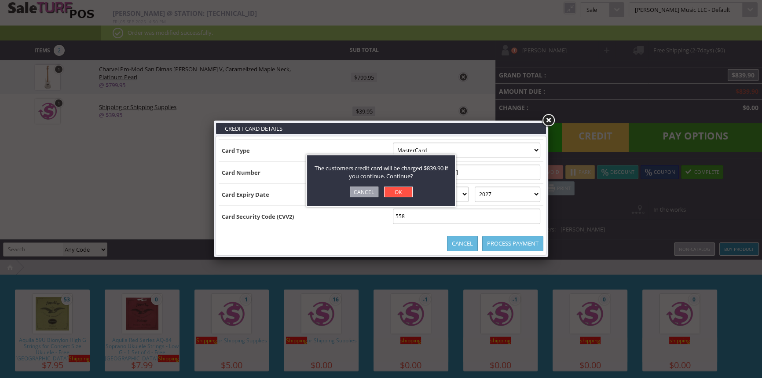
click at [407, 194] on link "OK" at bounding box center [398, 192] width 29 height 11
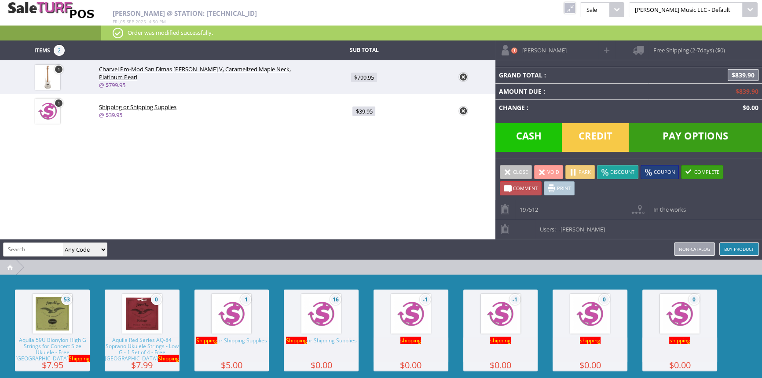
type input "0"
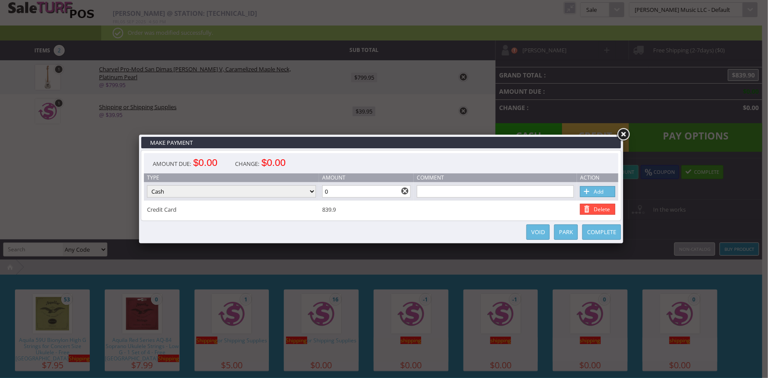
click at [613, 231] on link "Complete" at bounding box center [601, 231] width 39 height 15
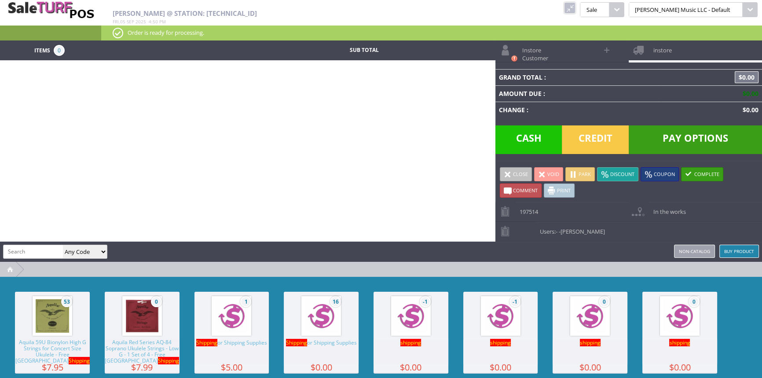
click at [576, 7] on link at bounding box center [569, 7] width 11 height 11
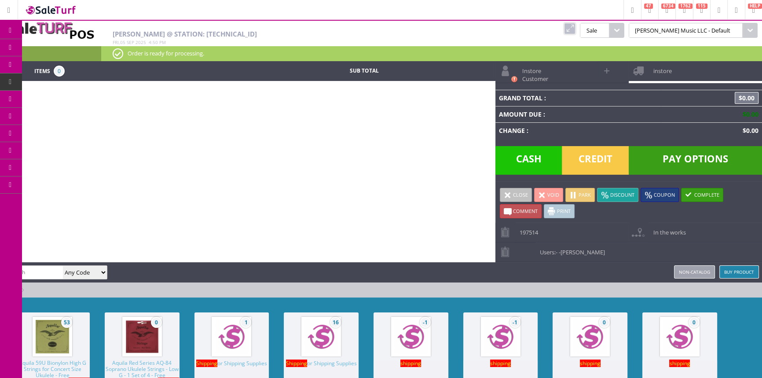
click at [92, 96] on link "Order List" at bounding box center [68, 100] width 92 height 18
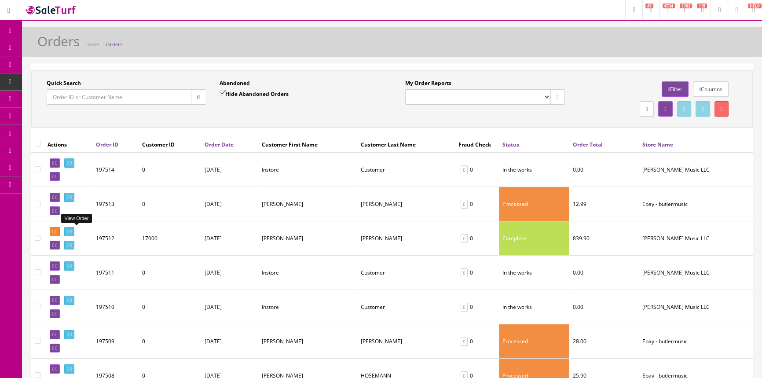
click at [69, 230] on icon at bounding box center [68, 231] width 2 height 5
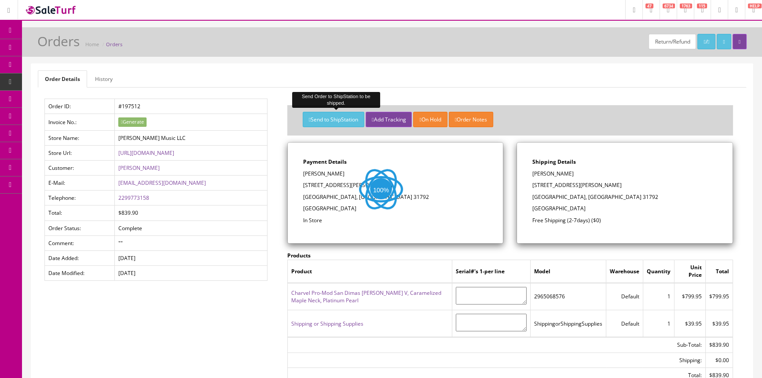
click at [314, 117] on button "Send to ShipStation" at bounding box center [334, 119] width 62 height 15
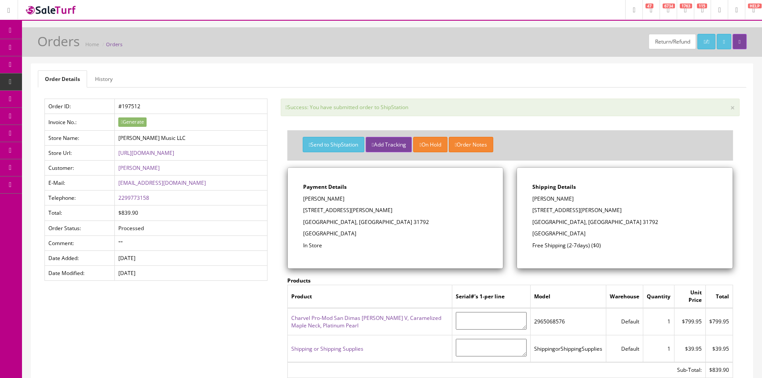
click at [66, 44] on span "Products" at bounding box center [63, 47] width 22 height 7
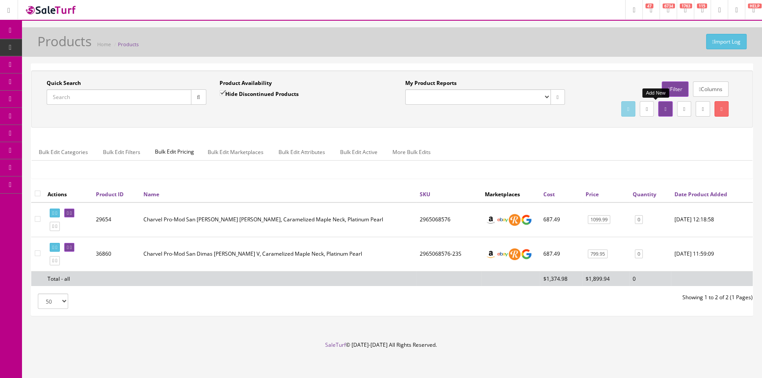
click at [658, 105] on link at bounding box center [665, 108] width 14 height 15
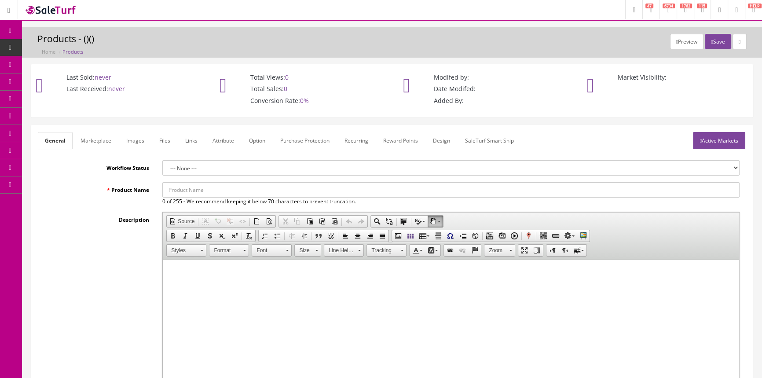
click at [206, 191] on input "Product Name" at bounding box center [450, 189] width 577 height 15
paste input "Line 6 Spider IV 15 15-Watt 1x8" Digital Modeling Guitar Practice"
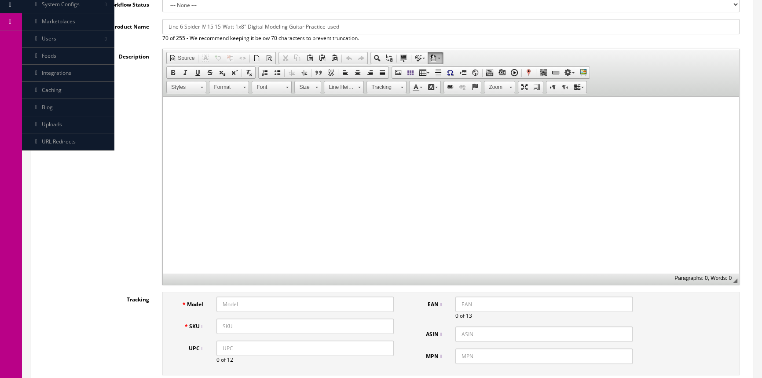
scroll to position [240, 0]
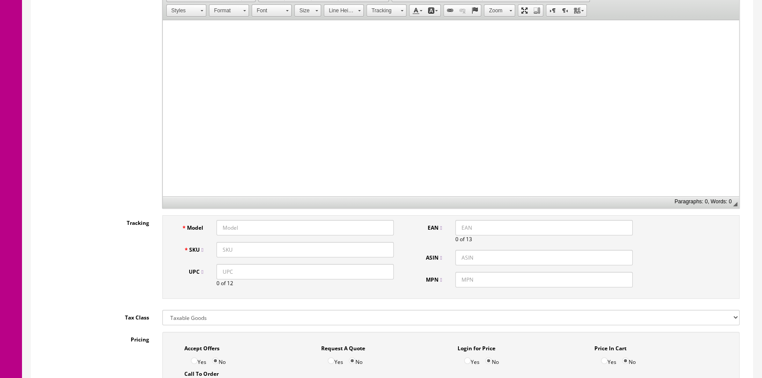
type input "Line 6 Spider IV 15 15-Watt 1x8" Digital Modeling Guitar Practice-used"
click at [250, 228] on input "Model" at bounding box center [305, 227] width 177 height 15
type input "s"
type input "Line6SpiderIV"
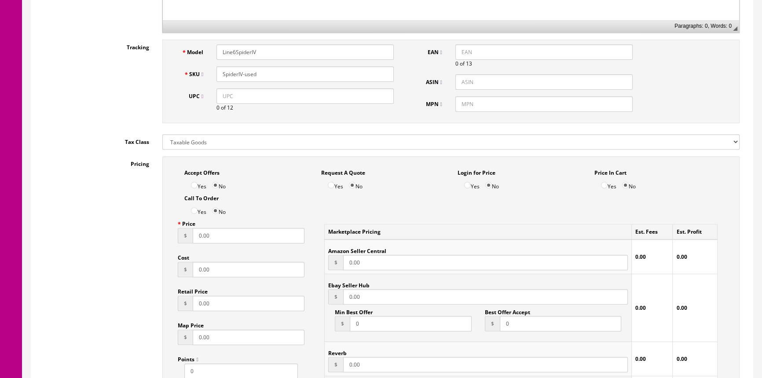
scroll to position [440, 0]
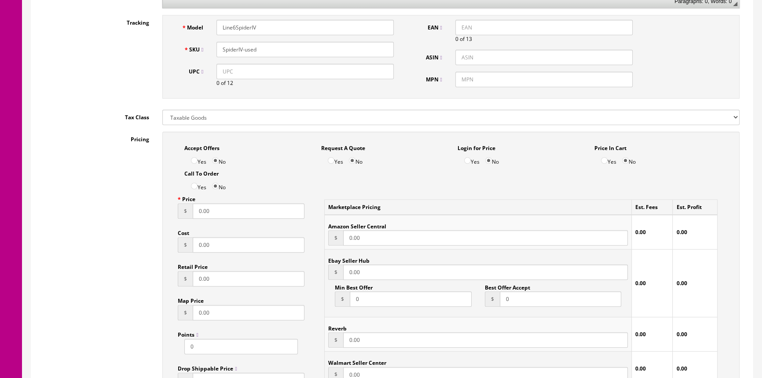
type input "SpiderIV-used"
click at [225, 210] on input "0.00" at bounding box center [249, 210] width 112 height 15
click at [227, 245] on input "0.00" at bounding box center [249, 244] width 112 height 15
type input "0"
type input "35.00"
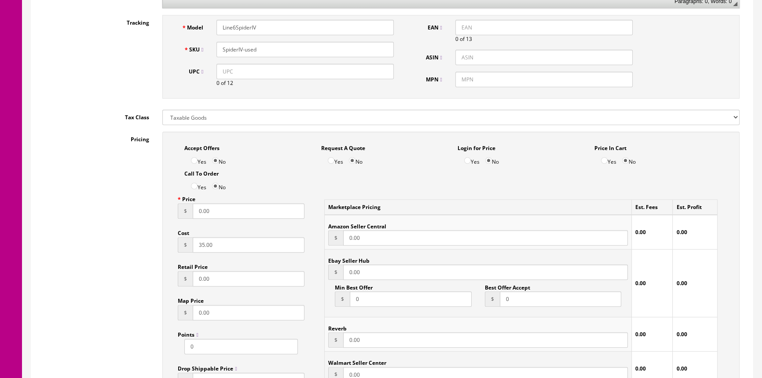
click at [232, 211] on input "0.00" at bounding box center [249, 210] width 112 height 15
type input "0"
type input "8"
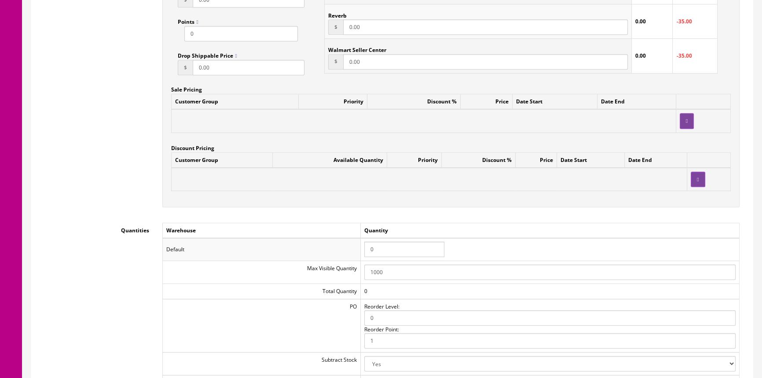
scroll to position [760, 0]
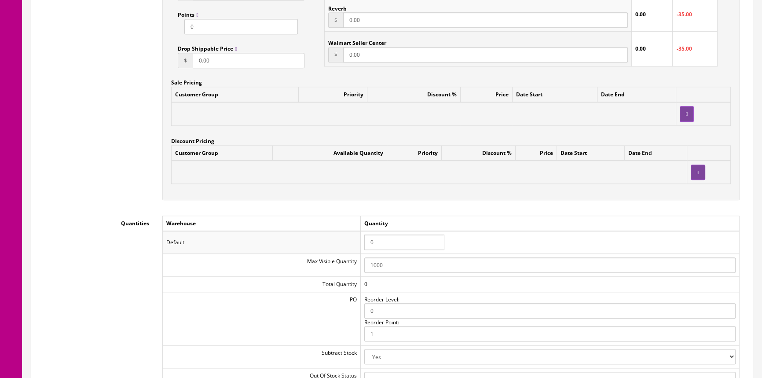
type input "99.99"
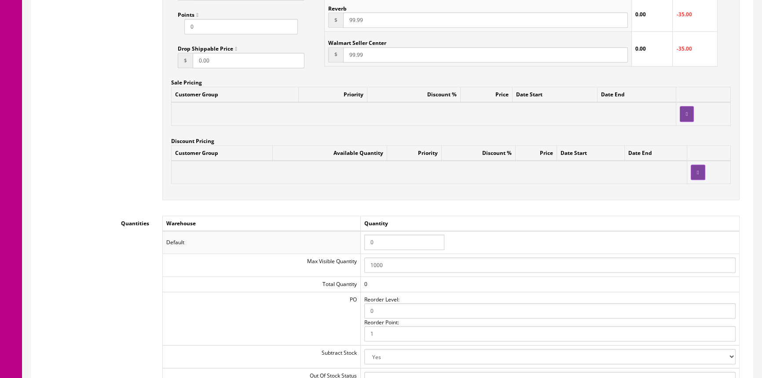
click at [394, 243] on input "0" at bounding box center [404, 242] width 80 height 15
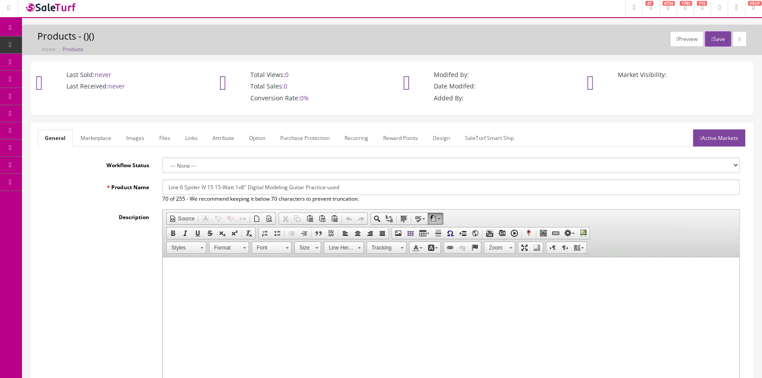
scroll to position [0, 0]
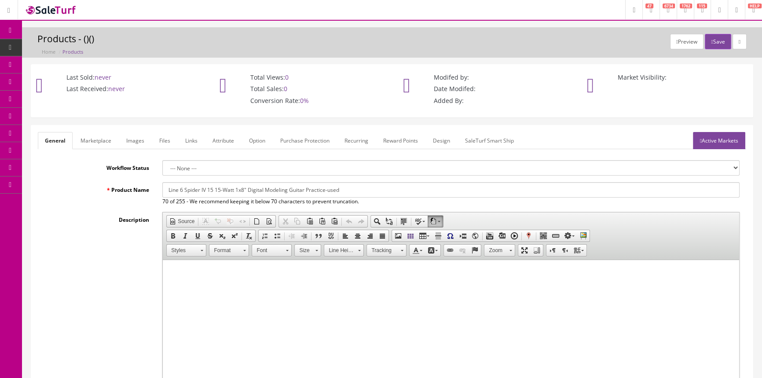
type input "1"
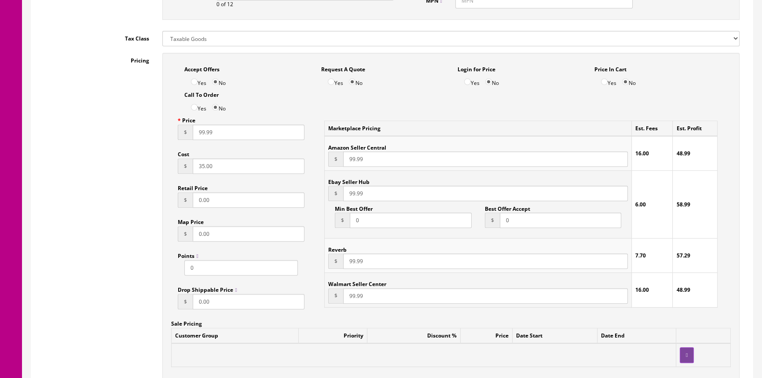
scroll to position [520, 0]
click at [201, 130] on input "99.99" at bounding box center [249, 131] width 112 height 15
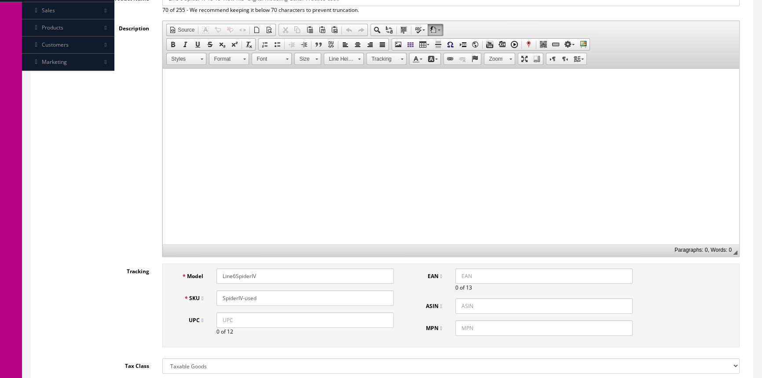
scroll to position [120, 0]
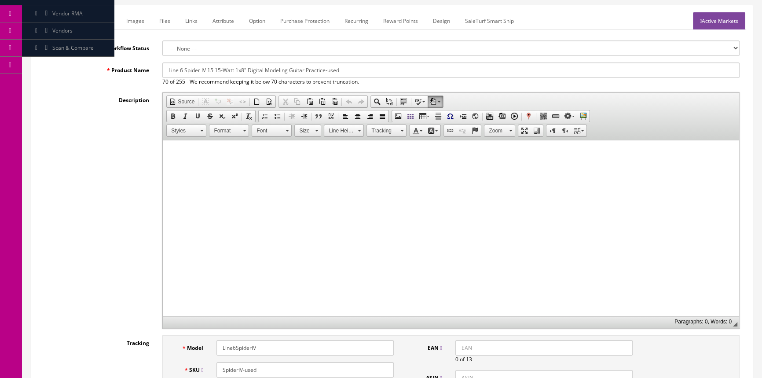
type input "89.99"
drag, startPoint x: 166, startPoint y: 70, endPoint x: 340, endPoint y: 70, distance: 173.9
click at [340, 70] on input "Line 6 Spider IV 15 15-Watt 1x8" Digital Modeling Guitar Practice-used" at bounding box center [450, 69] width 577 height 15
click at [109, 20] on link "Marketplace" at bounding box center [96, 20] width 45 height 17
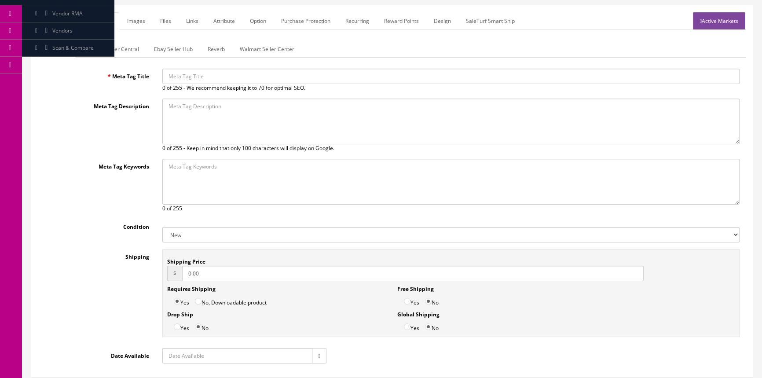
click at [196, 75] on input "Meta Tag Title" at bounding box center [450, 76] width 577 height 15
paste input "Line 6 Spider IV 15 15-Watt 1x8" Digital Modeling Guitar Practice-used"
type input "Line 6 Spider IV 15 15-Watt 1x8" Digital Modeling Guitar Practice-used"
click at [181, 233] on select "New Used B Stock Open Box Re-Packed" at bounding box center [450, 234] width 577 height 15
select select "Used"
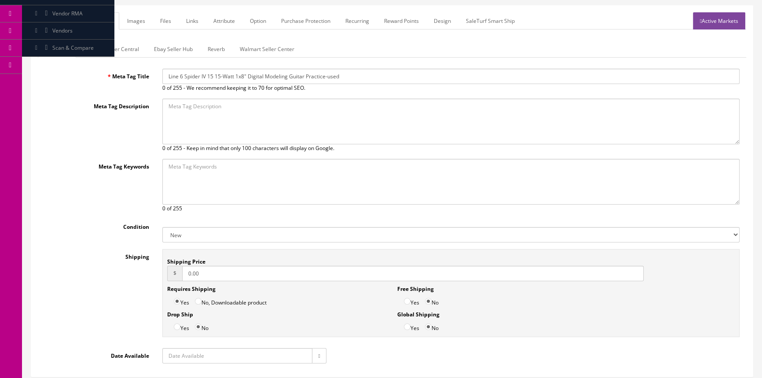
click at [162, 227] on select "New Used B Stock Open Box Re-Packed" at bounding box center [450, 234] width 577 height 15
click at [62, 18] on link "General" at bounding box center [55, 20] width 34 height 17
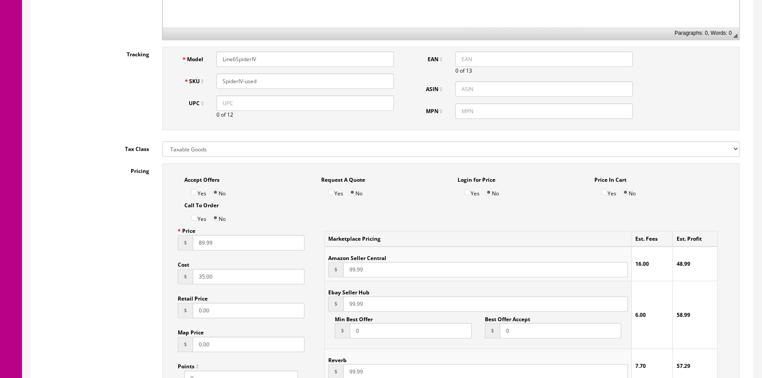
scroll to position [320, 0]
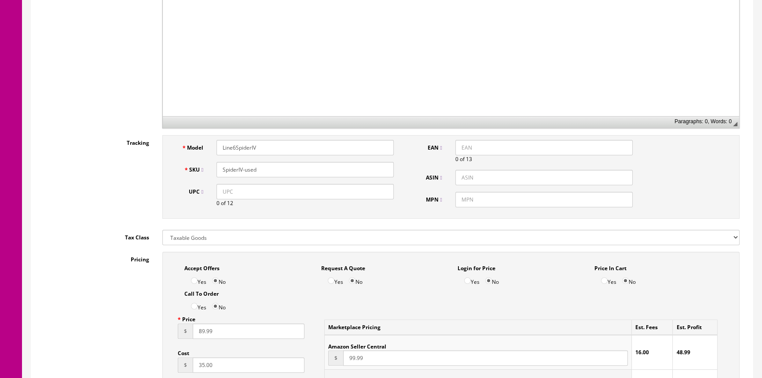
drag, startPoint x: 220, startPoint y: 167, endPoint x: 254, endPoint y: 169, distance: 34.8
click at [276, 163] on input "SpiderIV-used" at bounding box center [305, 169] width 177 height 15
click at [237, 171] on input "SpiderIV-used" at bounding box center [305, 169] width 177 height 15
drag, startPoint x: 238, startPoint y: 171, endPoint x: 145, endPoint y: 189, distance: 94.6
click at [145, 189] on div "Tracking Model Line6SpiderIV SKU SpiderIV-used UPC 0 of 12 EAN 0 of 13 ASIN MPN" at bounding box center [392, 179] width 709 height 88
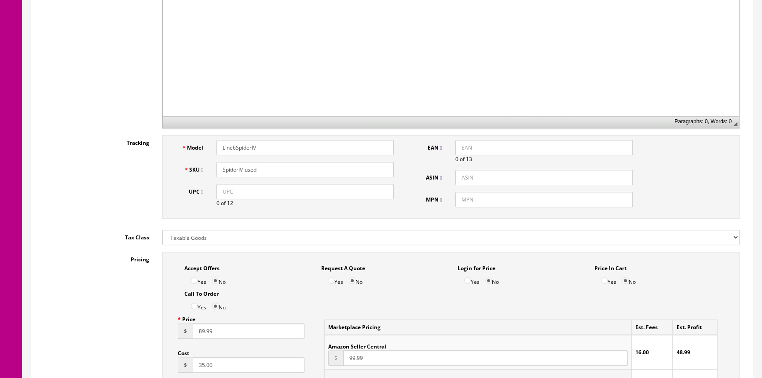
drag, startPoint x: 222, startPoint y: 171, endPoint x: 261, endPoint y: 172, distance: 38.7
click at [261, 172] on input "SpiderIV-used" at bounding box center [305, 169] width 177 height 15
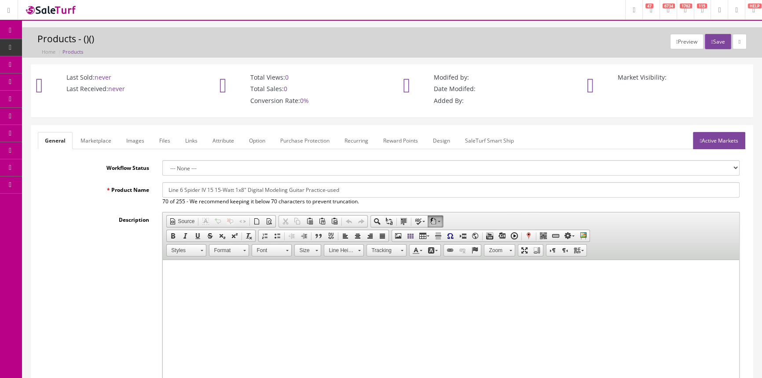
scroll to position [0, 0]
click at [714, 40] on button "Save" at bounding box center [718, 41] width 26 height 15
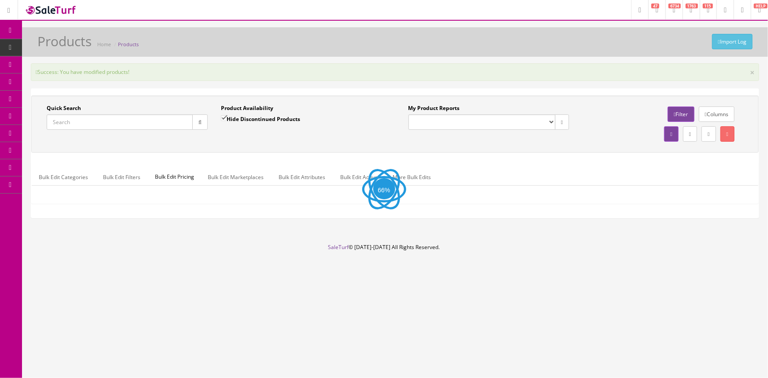
click at [112, 124] on input "Quick Search" at bounding box center [120, 121] width 146 height 15
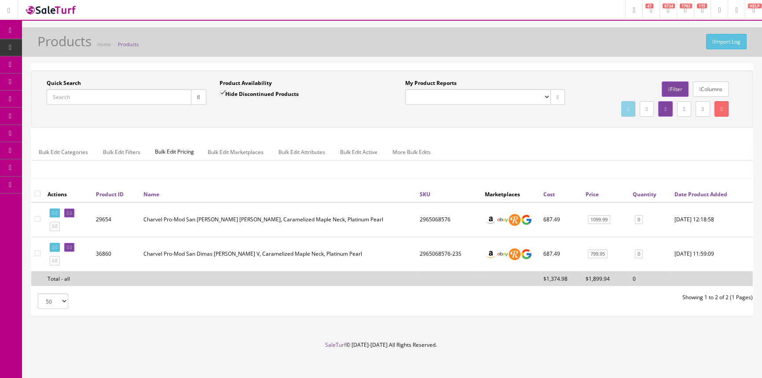
drag, startPoint x: 112, startPoint y: 124, endPoint x: 185, endPoint y: 29, distance: 119.6
click at [185, 29] on div "Import Log Products Home Products" at bounding box center [392, 41] width 740 height 29
click at [124, 99] on input "Quick Search" at bounding box center [119, 96] width 145 height 15
paste input "SpiderIV-used"
type input "SpiderIV-used"
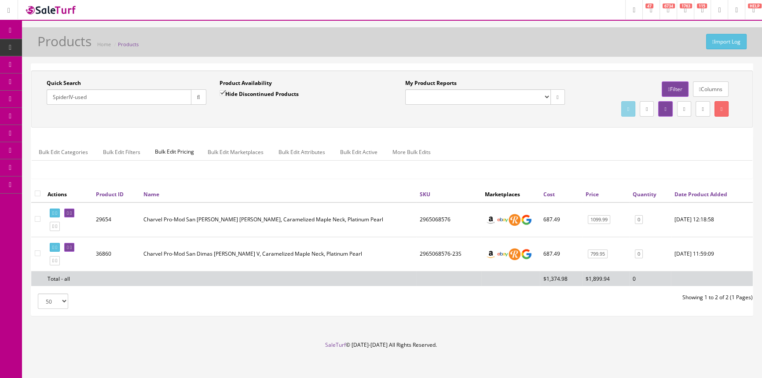
click at [197, 96] on icon "button" at bounding box center [198, 97] width 3 height 5
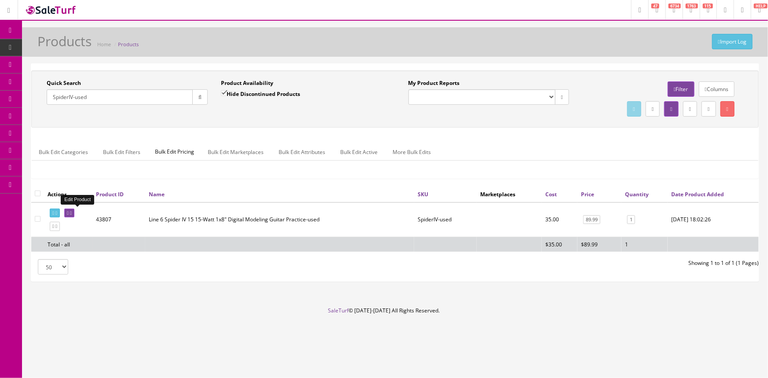
click at [69, 212] on icon at bounding box center [68, 213] width 2 height 5
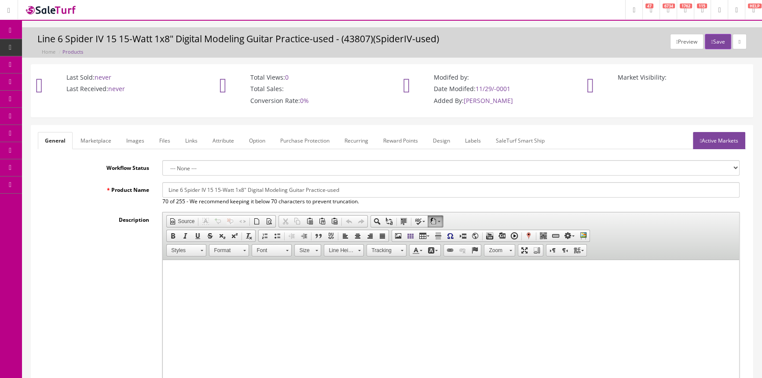
click at [468, 139] on link "Labels" at bounding box center [473, 140] width 30 height 17
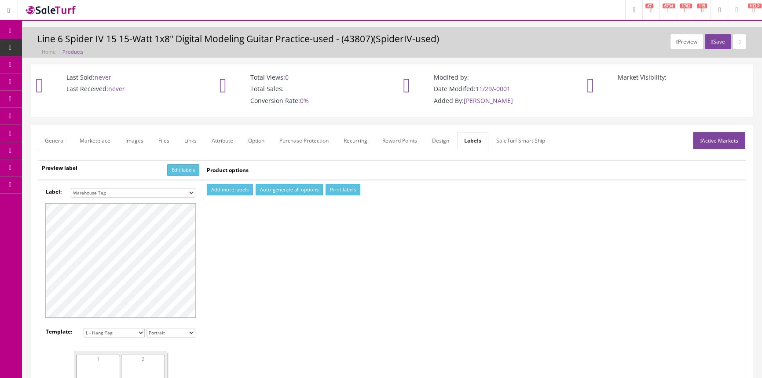
click at [190, 193] on select "Small Label 2 x 1 Label Shoe label 100 barcodes Dymo Label 2 X 1 Sticker Labels…" at bounding box center [133, 193] width 125 height 10
select select "16"
click at [71, 188] on select "Small Label 2 x 1 Label Shoe label 100 barcodes Dymo Label 2 X 1 Sticker Labels…" at bounding box center [133, 193] width 125 height 10
click at [229, 189] on button "Add more labels" at bounding box center [230, 190] width 46 height 12
type input "1"
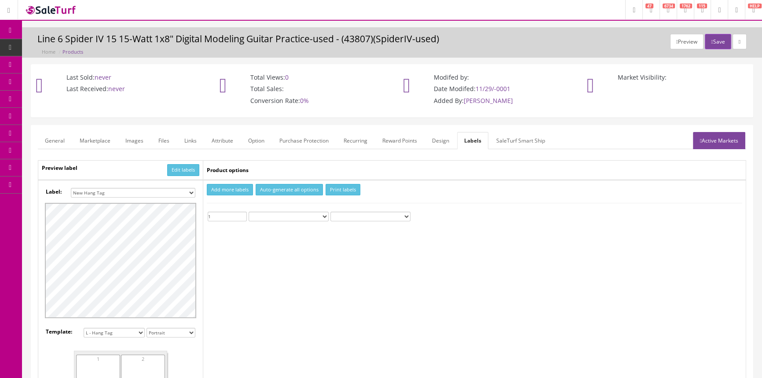
click at [243, 213] on input "1" at bounding box center [227, 217] width 39 height 10
click at [353, 187] on button "Print labels" at bounding box center [343, 190] width 35 height 12
click at [71, 44] on span "Products" at bounding box center [68, 47] width 22 height 7
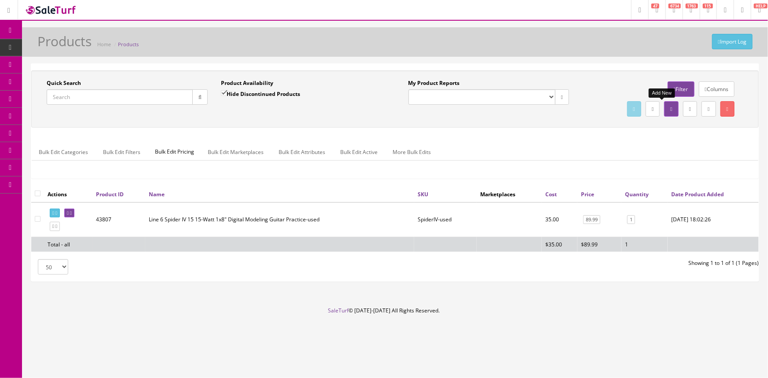
click at [670, 109] on icon at bounding box center [671, 109] width 2 height 5
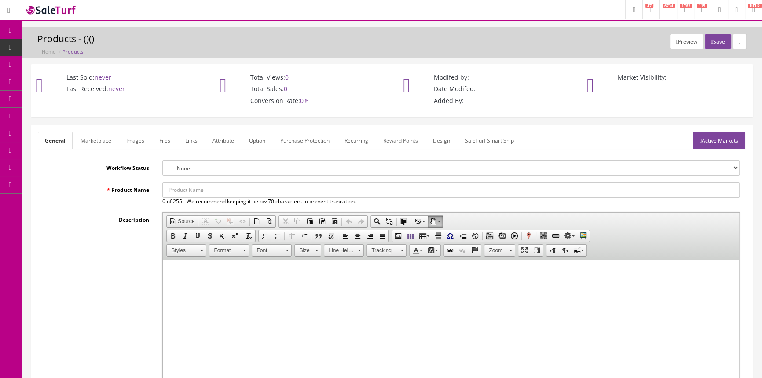
click at [168, 190] on input "Product Name" at bounding box center [450, 189] width 577 height 15
paste input "Peavey Vypyr VIP 2 Modeling 40W 1x12""
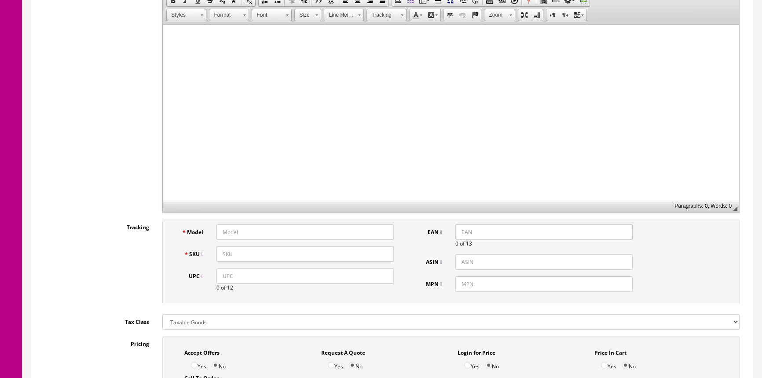
scroll to position [240, 0]
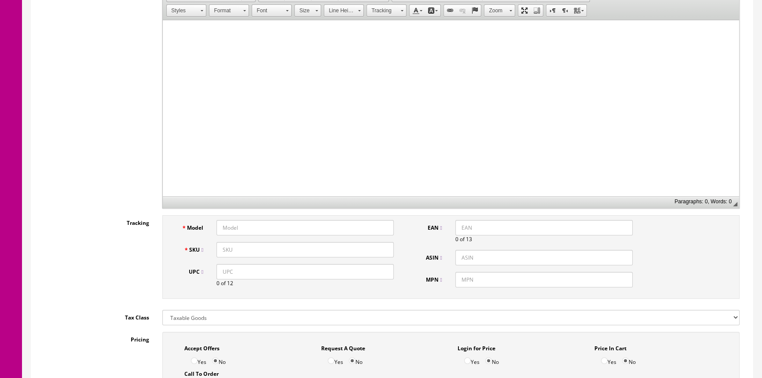
type input "Peavey Vypyr VIP 2 Modeling 40W 1x12"-USED"
click at [273, 228] on input "Model" at bounding box center [305, 227] width 177 height 15
type input "PEAVEYAMP"
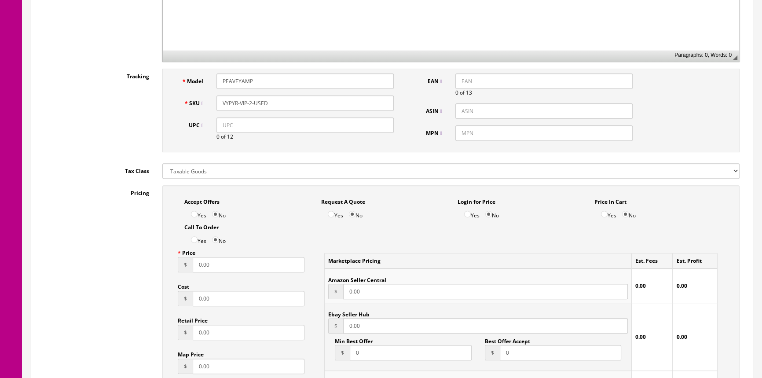
scroll to position [400, 0]
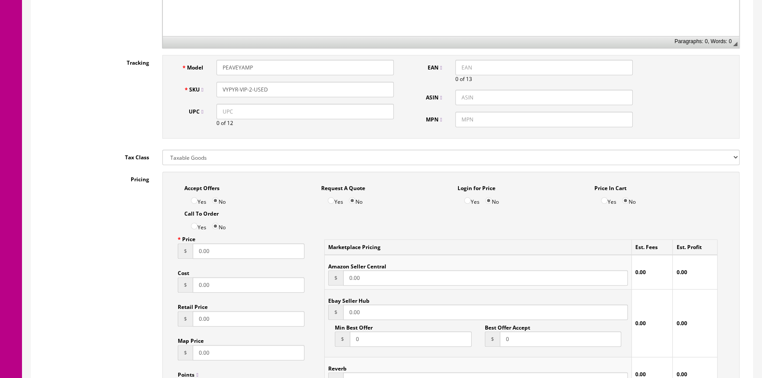
type input "VYPYR-VIP-2-USED"
click at [219, 253] on input "0.00" at bounding box center [249, 250] width 112 height 15
type input "0"
type input "1"
type input "139.95"
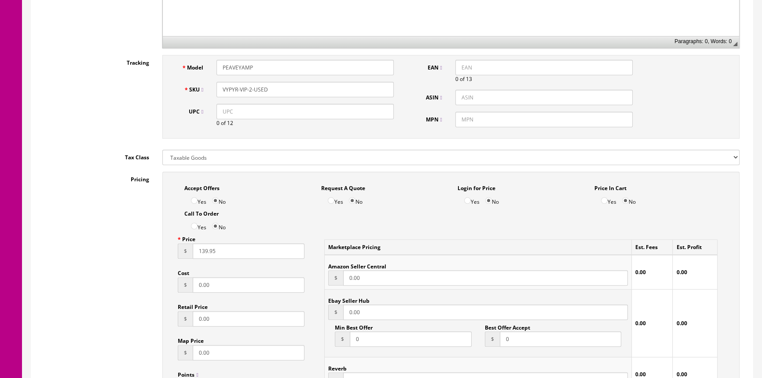
type input "139.95"
click at [256, 282] on input "0.00" at bounding box center [249, 284] width 112 height 15
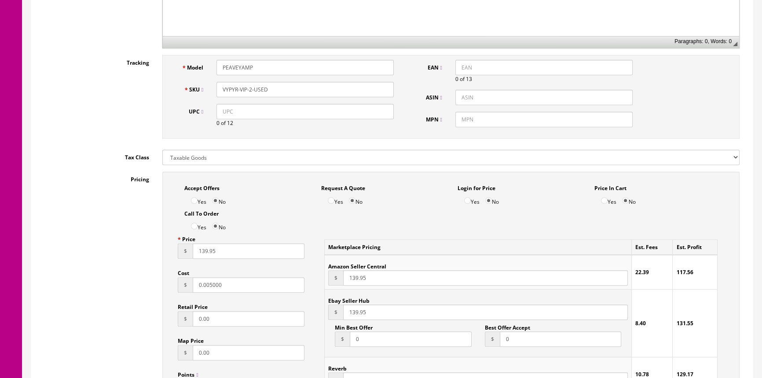
type input "0.005000"
click at [208, 251] on input "139.95" at bounding box center [249, 250] width 112 height 15
click at [229, 253] on input "125.95" at bounding box center [249, 250] width 112 height 15
type input "125.00"
click at [244, 282] on input "0.005000" at bounding box center [249, 284] width 112 height 15
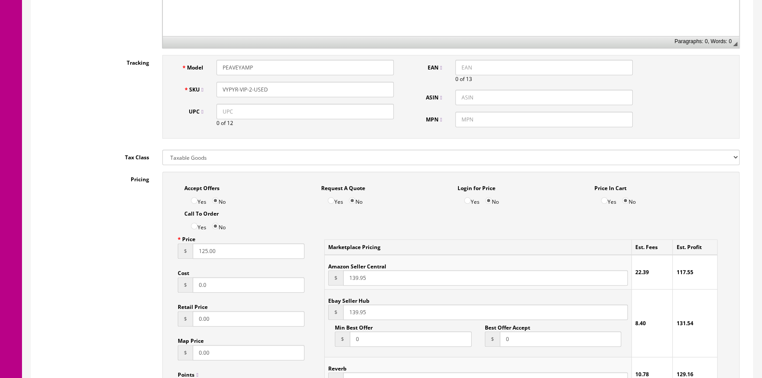
type input "0"
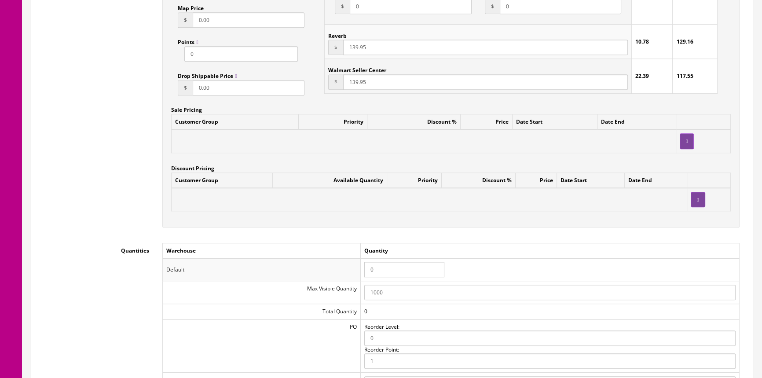
scroll to position [760, 0]
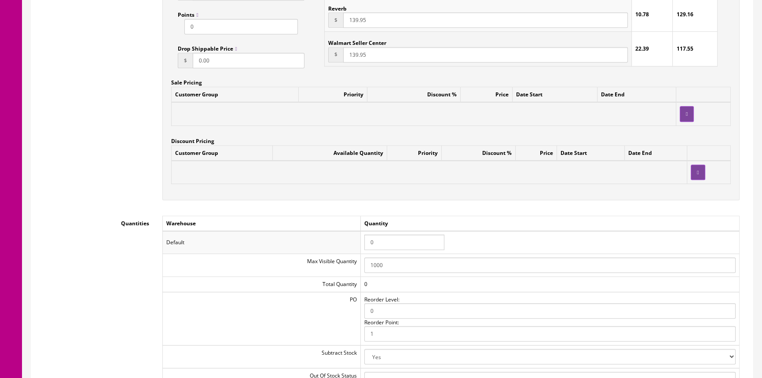
type input "50.00"
click at [396, 239] on input "0" at bounding box center [404, 242] width 80 height 15
type input "1"
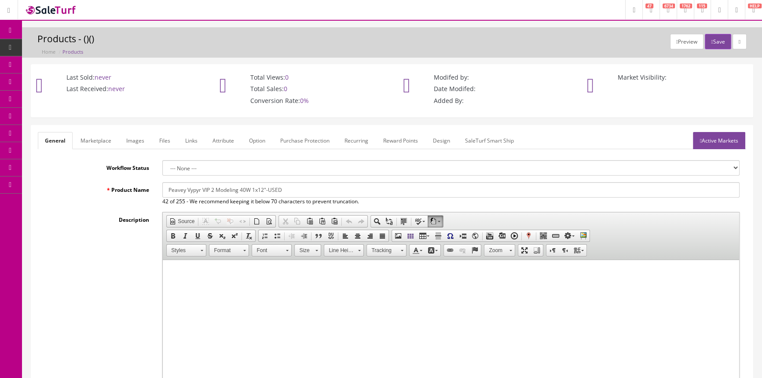
scroll to position [0, 0]
drag, startPoint x: 173, startPoint y: 189, endPoint x: 283, endPoint y: 192, distance: 109.2
click at [283, 192] on input "Peavey Vypyr VIP 2 Modeling 40W 1x12"-USED" at bounding box center [450, 189] width 577 height 15
click at [98, 140] on link "Marketplace" at bounding box center [96, 140] width 45 height 17
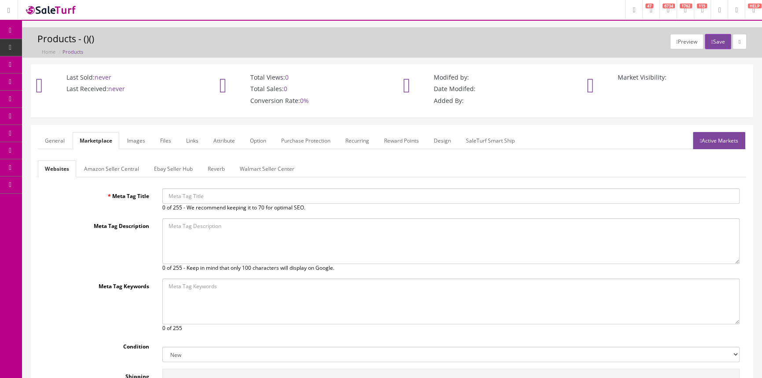
click at [169, 195] on input "Meta Tag Title" at bounding box center [450, 195] width 577 height 15
paste input "Peavey Vypyr VIP 2 Modeling 40W 1x12"-USED"
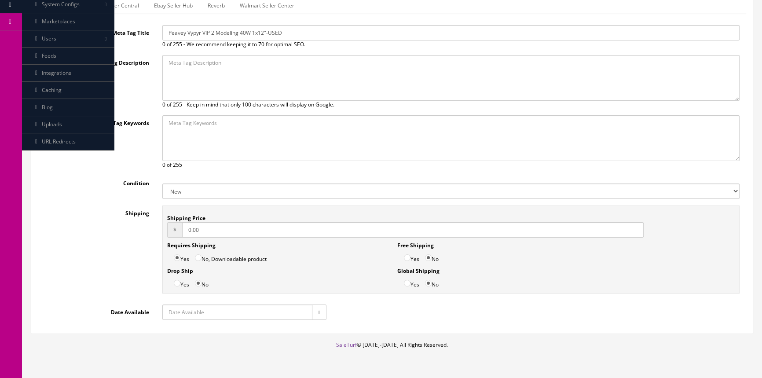
scroll to position [187, 0]
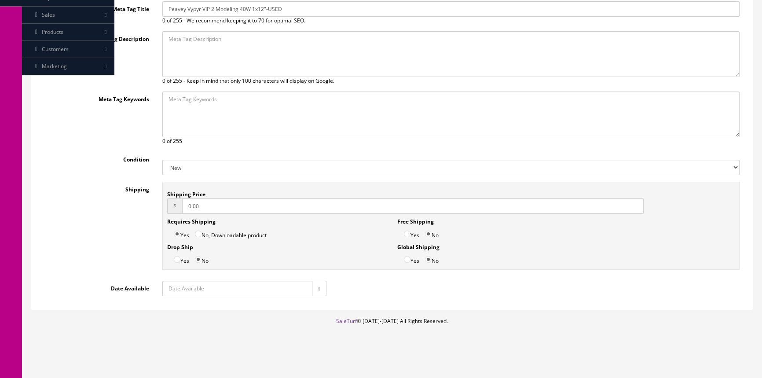
type input "Peavey Vypyr VIP 2 Modeling 40W 1x12"-USED"
click at [260, 167] on select "New Used B Stock Open Box Re-Packed" at bounding box center [450, 167] width 577 height 15
select select "Used"
click at [162, 160] on select "New Used B Stock Open Box Re-Packed" at bounding box center [450, 167] width 577 height 15
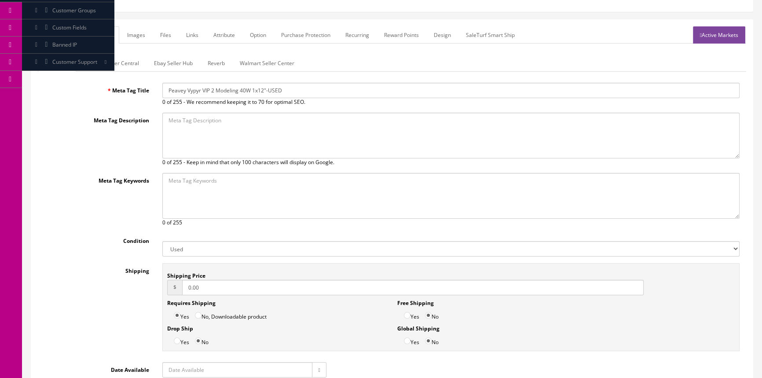
scroll to position [0, 0]
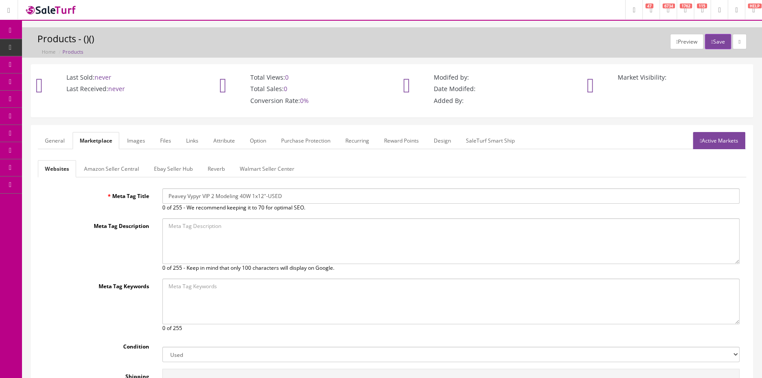
click at [64, 140] on link "General" at bounding box center [55, 140] width 34 height 17
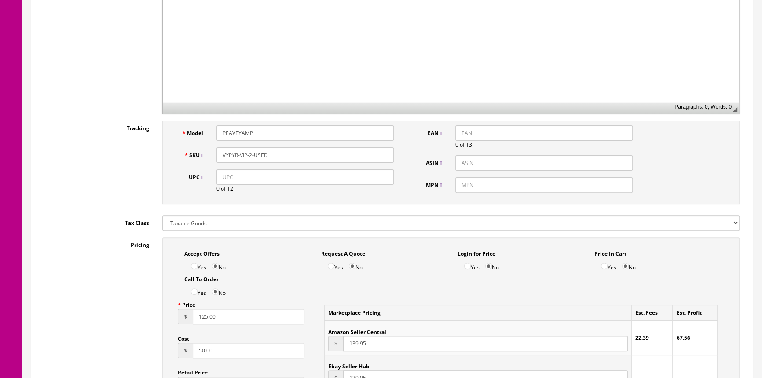
scroll to position [320, 0]
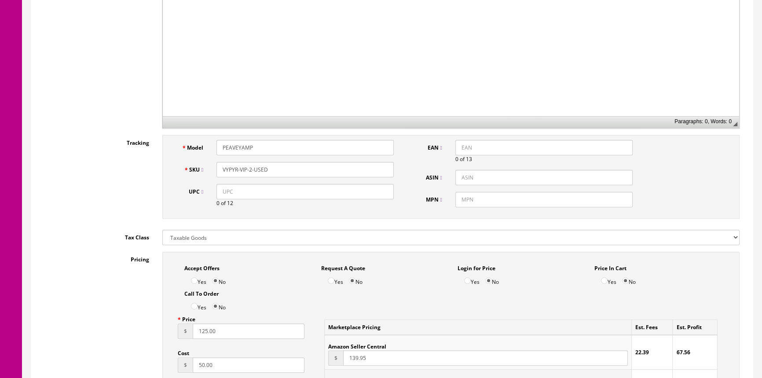
drag, startPoint x: 218, startPoint y: 167, endPoint x: 273, endPoint y: 175, distance: 55.5
click at [273, 175] on input "VYPYR-VIP-2-USED" at bounding box center [305, 169] width 177 height 15
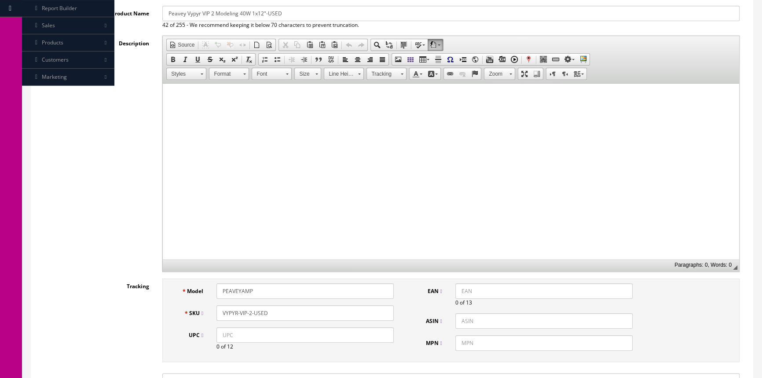
scroll to position [0, 0]
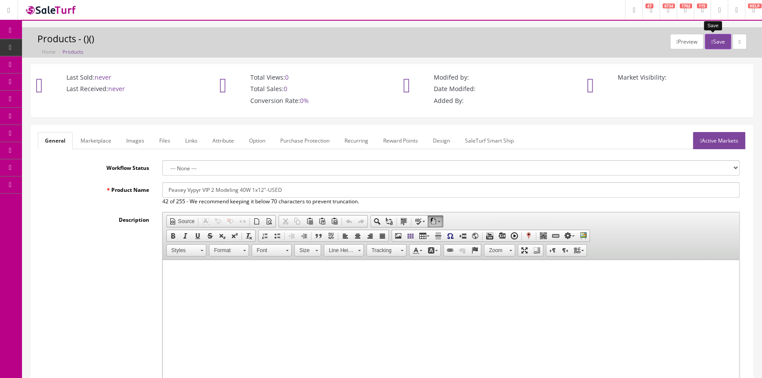
click at [715, 40] on button "Save" at bounding box center [718, 41] width 26 height 15
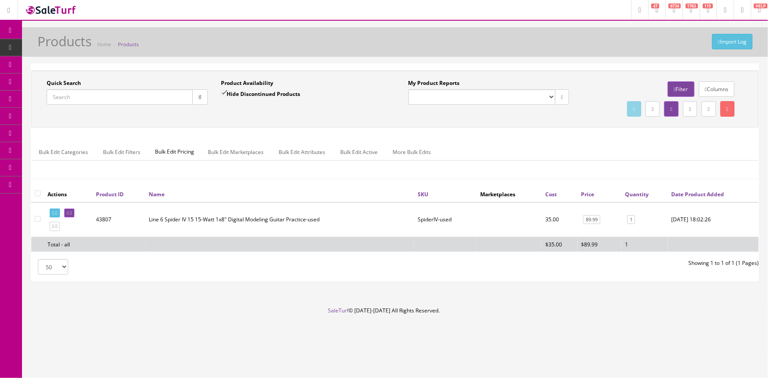
click at [74, 94] on input "Quick Search" at bounding box center [120, 96] width 146 height 15
paste input "VYPYR-VIP-2-USED"
type input "VYPYR-VIP-2-USED"
click at [198, 97] on icon "button" at bounding box center [199, 97] width 3 height 5
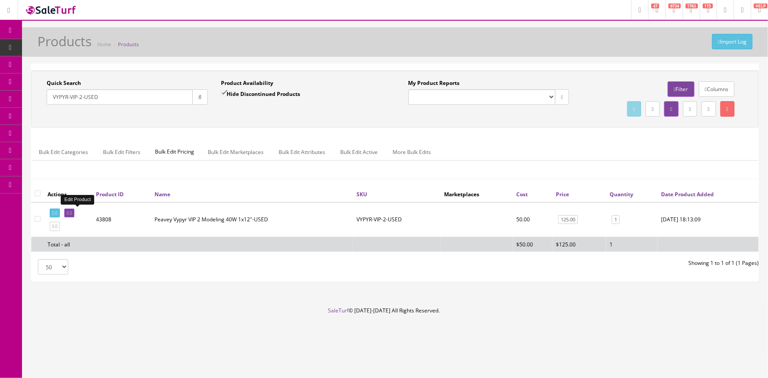
click at [69, 213] on icon at bounding box center [68, 213] width 2 height 5
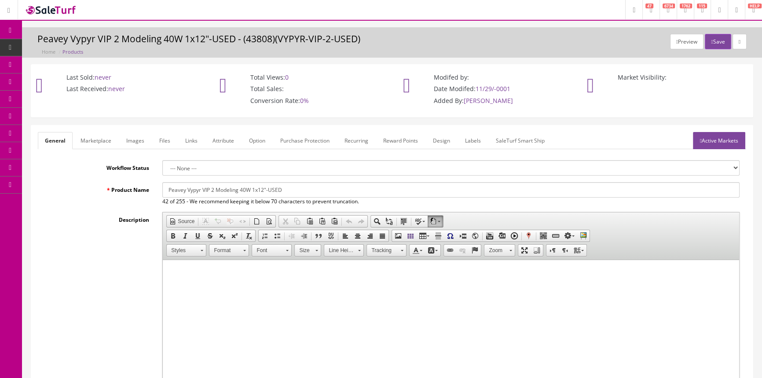
click at [470, 139] on link "Labels" at bounding box center [473, 140] width 30 height 17
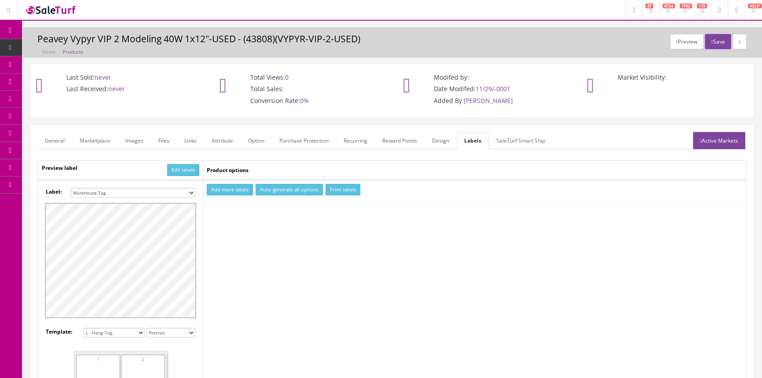
click at [144, 191] on select "Small Label 2 x 1 Label Shoe label 100 barcodes Dymo Label 2 X 1 Sticker Labels…" at bounding box center [133, 193] width 125 height 10
select select "16"
click at [71, 188] on select "Small Label 2 x 1 Label Shoe label 100 barcodes Dymo Label 2 X 1 Sticker Labels…" at bounding box center [133, 193] width 125 height 10
click at [231, 185] on button "Add more labels" at bounding box center [230, 190] width 46 height 12
type input "1"
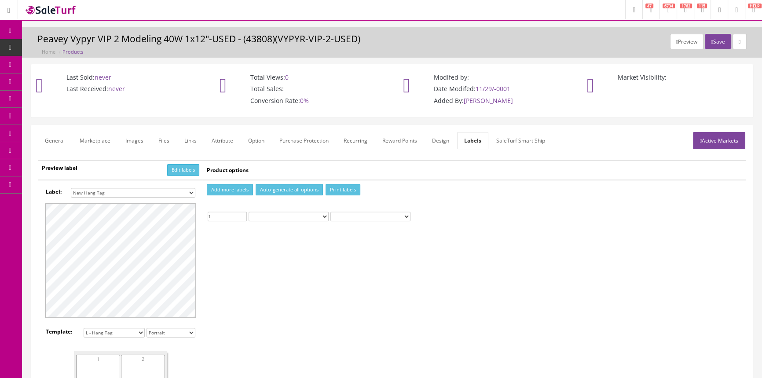
click at [241, 214] on input "1" at bounding box center [227, 217] width 39 height 10
click at [342, 187] on button "Print labels" at bounding box center [343, 190] width 35 height 12
